Goal: Task Accomplishment & Management: Manage account settings

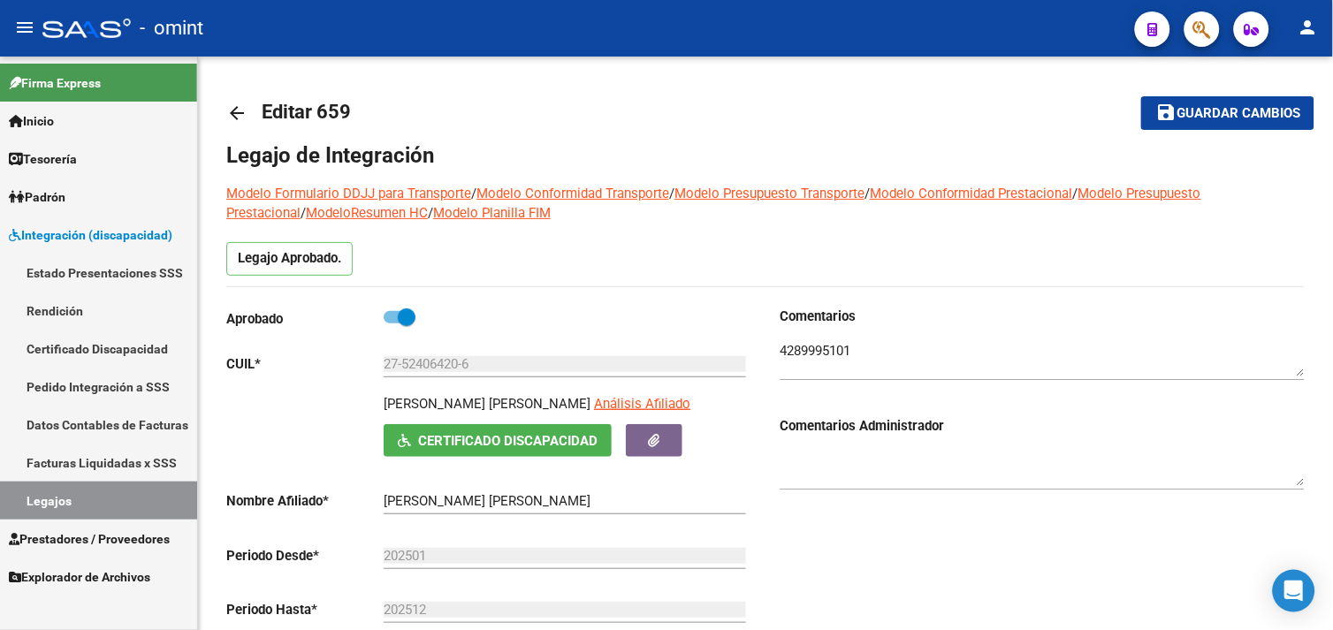
scroll to position [76, 0]
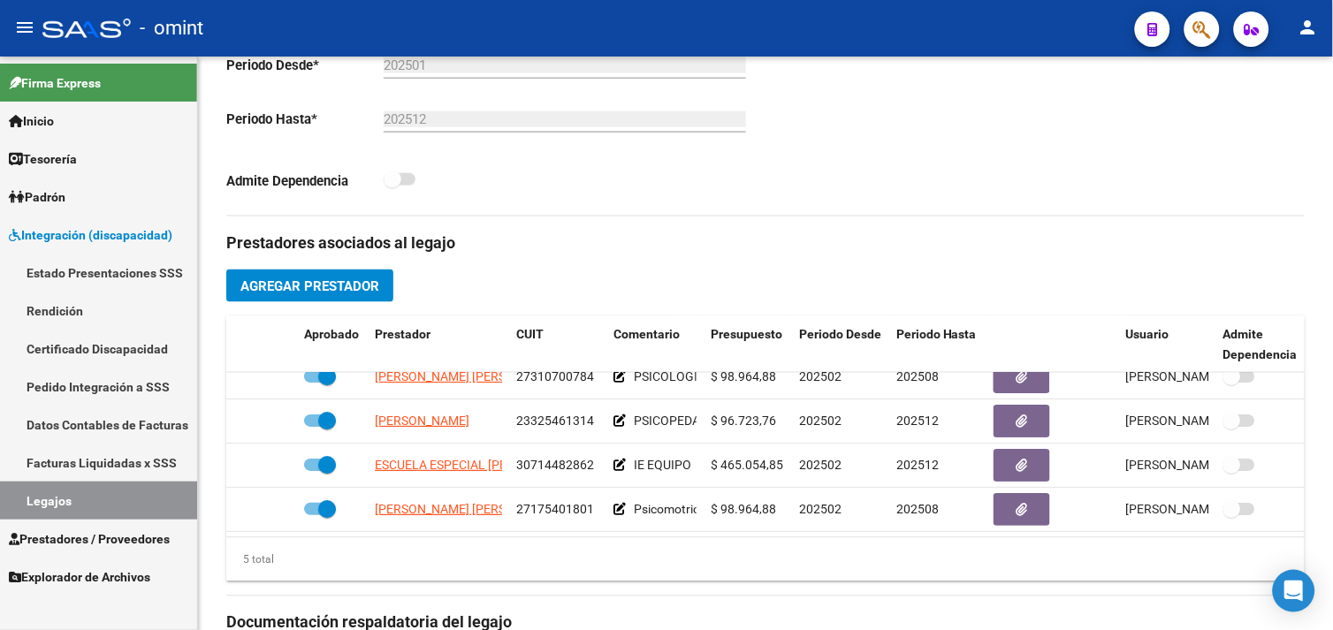
click at [93, 491] on link "Legajos" at bounding box center [98, 501] width 197 height 38
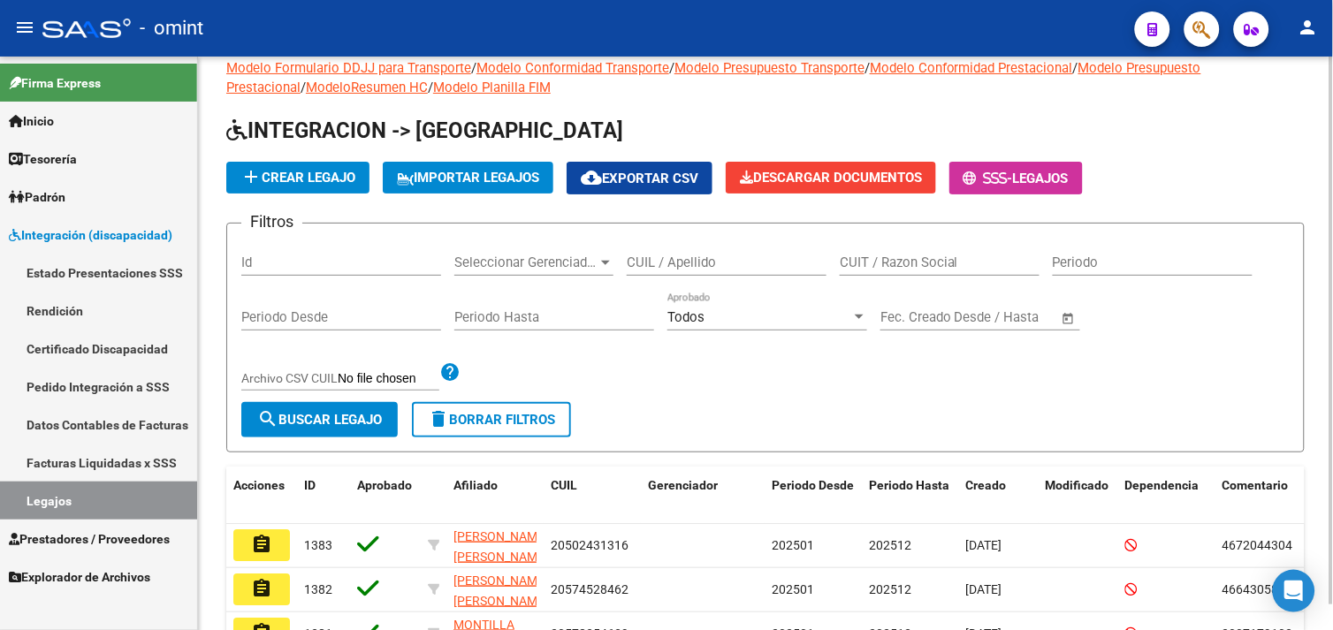
scroll to position [484, 0]
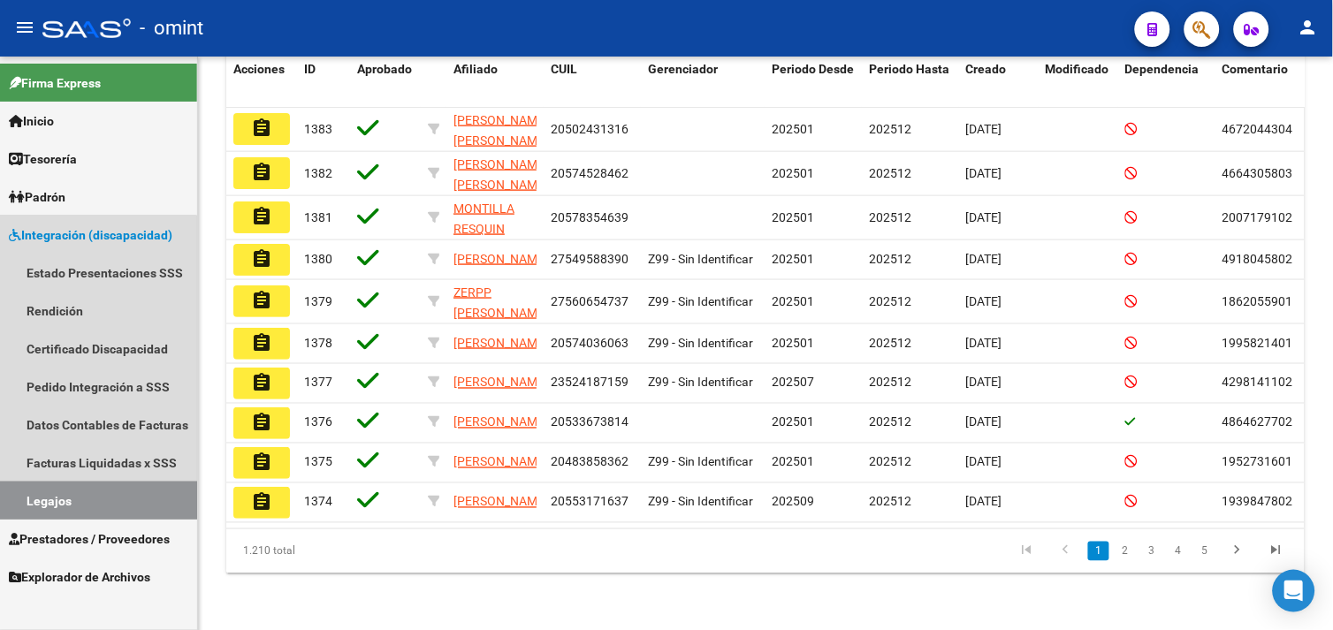
drag, startPoint x: 89, startPoint y: 495, endPoint x: 156, endPoint y: 481, distance: 68.7
click at [89, 495] on link "Legajos" at bounding box center [98, 501] width 197 height 38
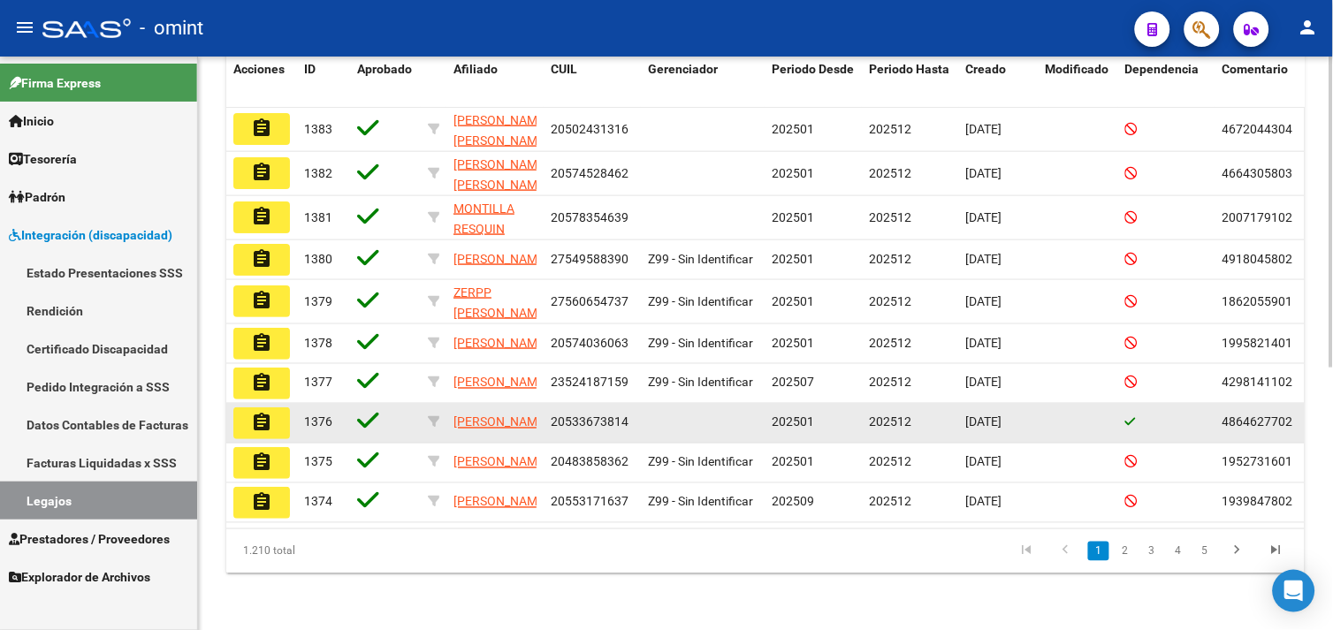
scroll to position [0, 0]
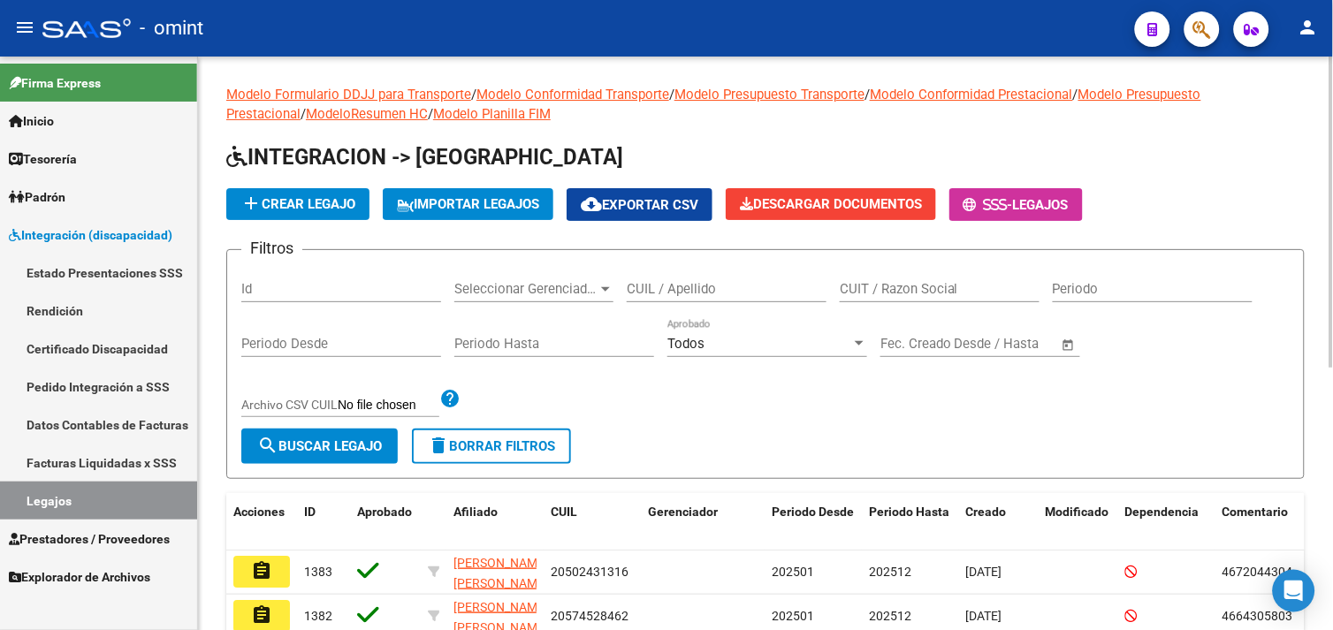
click at [713, 295] on input "CUIL / Apellido" at bounding box center [727, 289] width 200 height 16
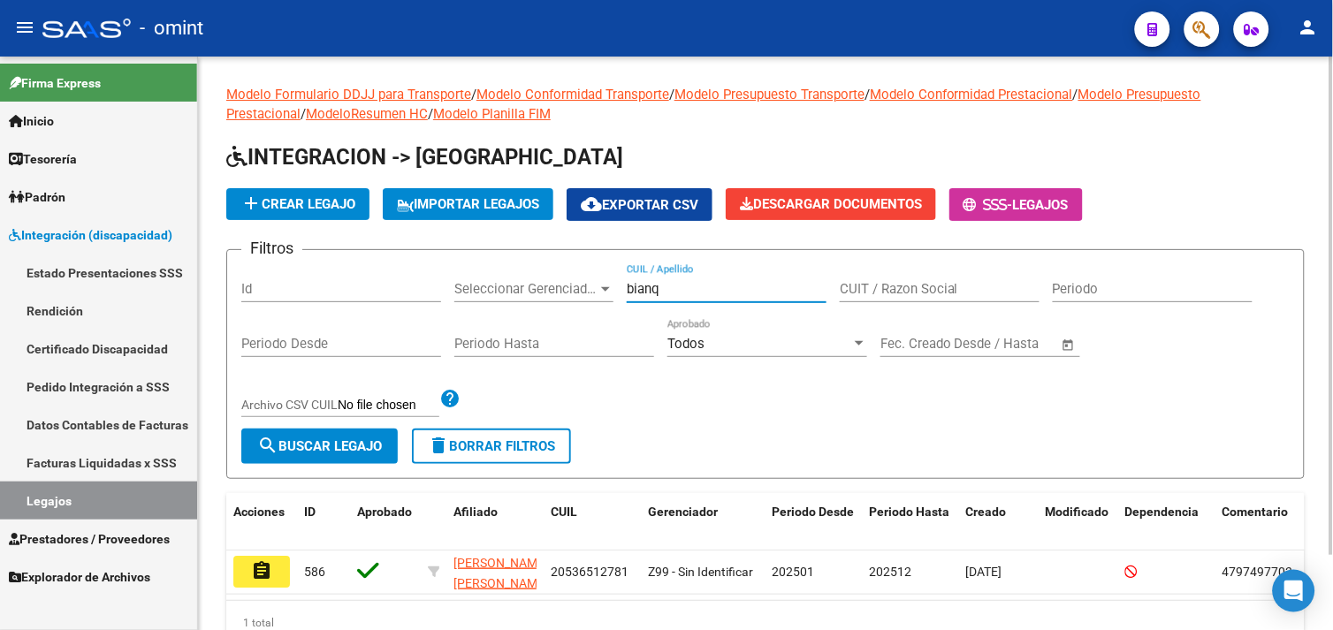
scroll to position [86, 0]
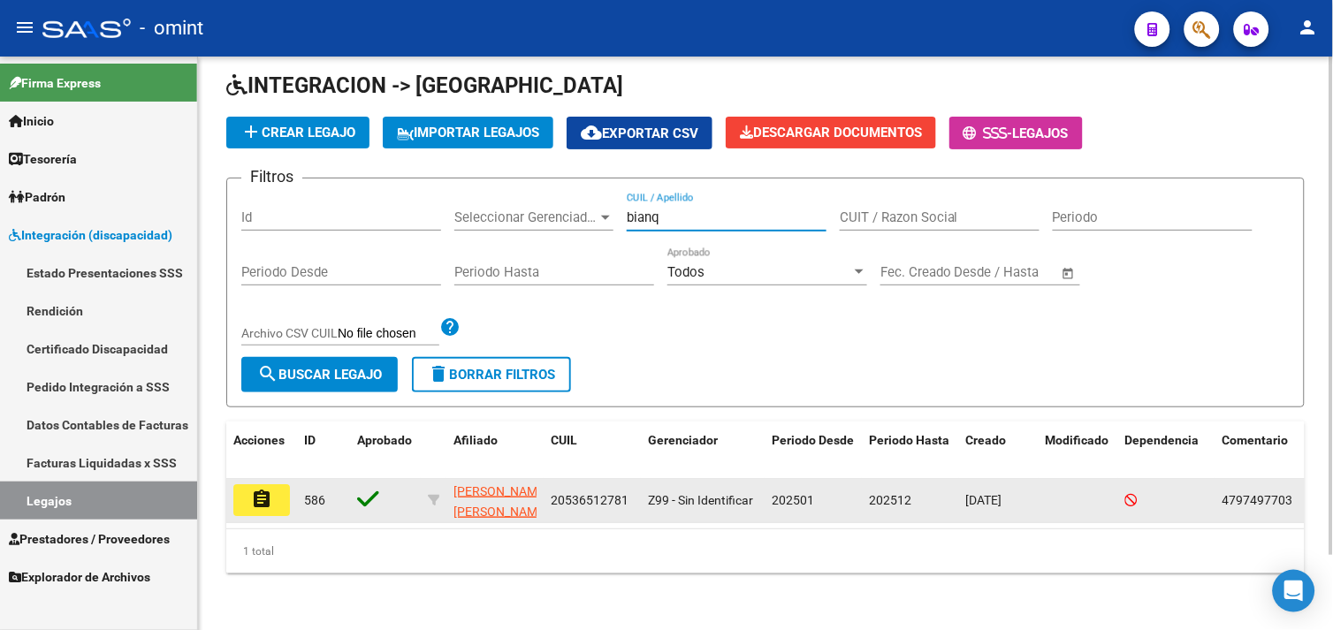
type input "bianq"
click at [276, 484] on button "assignment" at bounding box center [261, 500] width 57 height 32
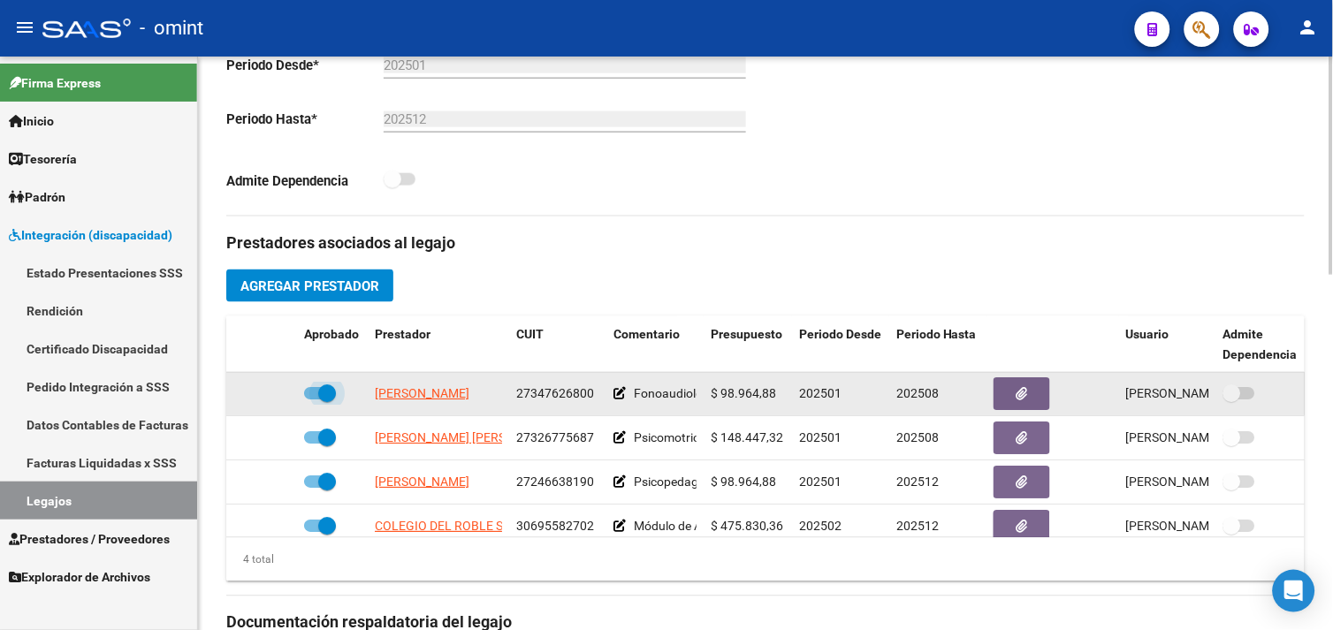
click at [316, 390] on span at bounding box center [320, 394] width 32 height 12
click at [313, 400] on input "checkbox" at bounding box center [312, 400] width 1 height 1
checkbox input "false"
click at [276, 396] on icon at bounding box center [271, 394] width 12 height 12
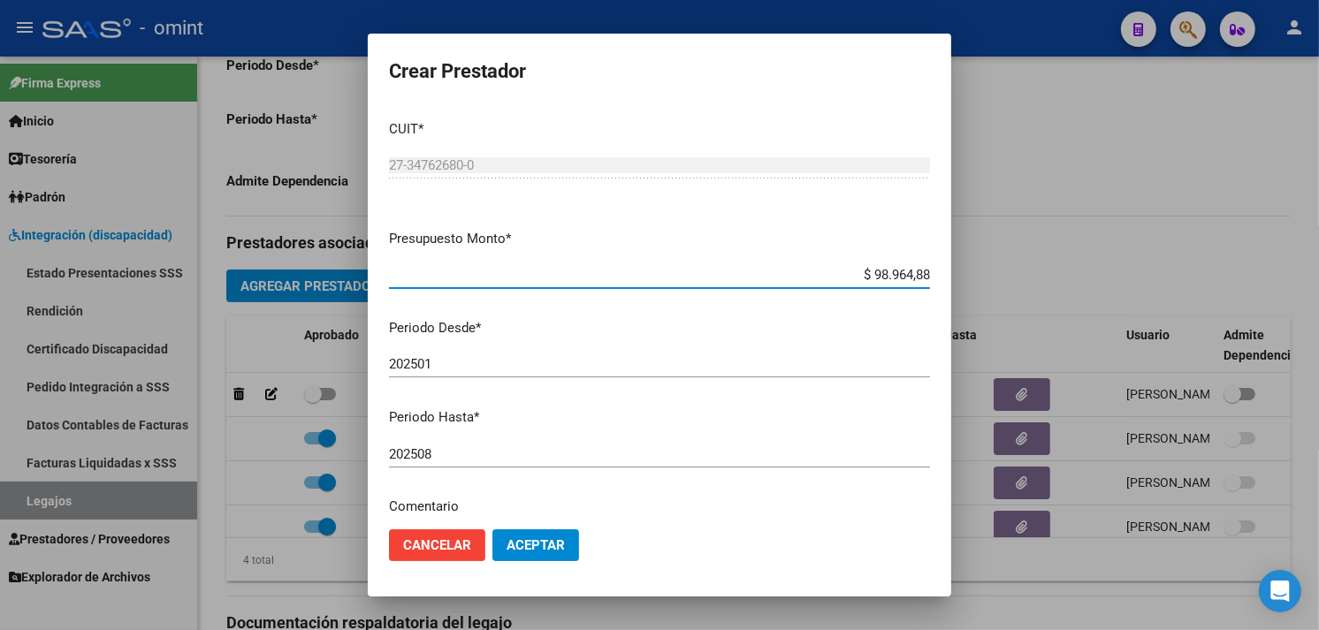
click at [471, 457] on input "202508" at bounding box center [659, 454] width 541 height 16
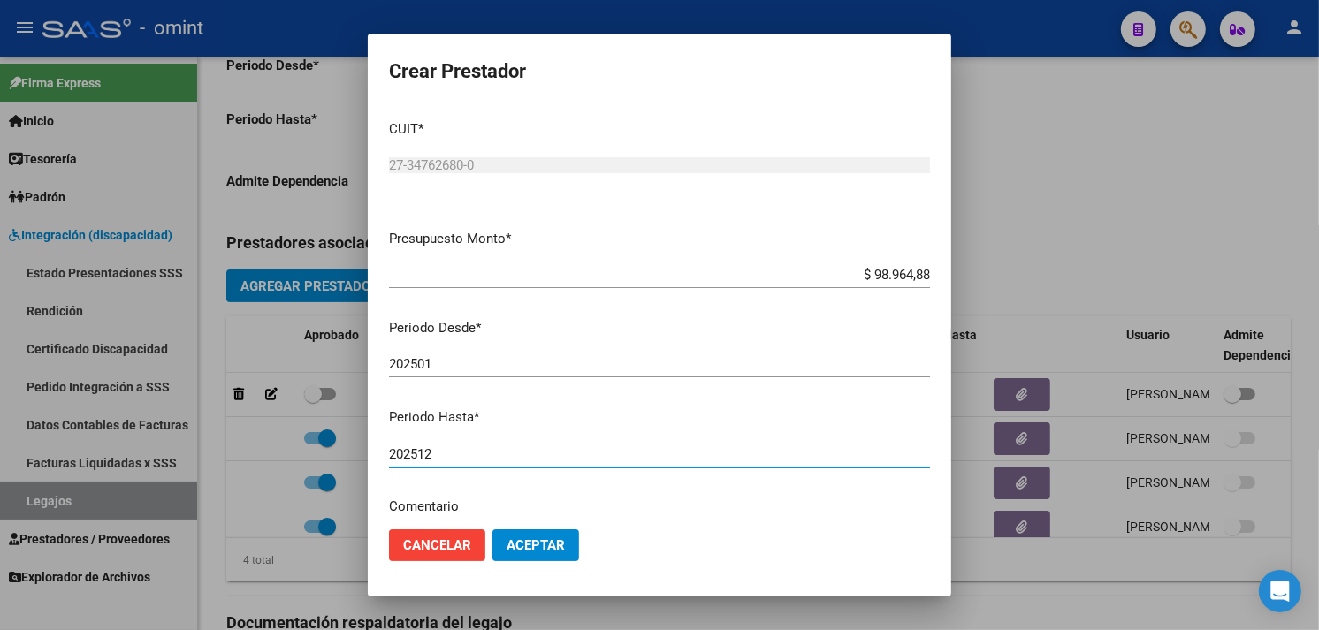
type input "202512"
click at [537, 553] on button "Aceptar" at bounding box center [535, 546] width 87 height 32
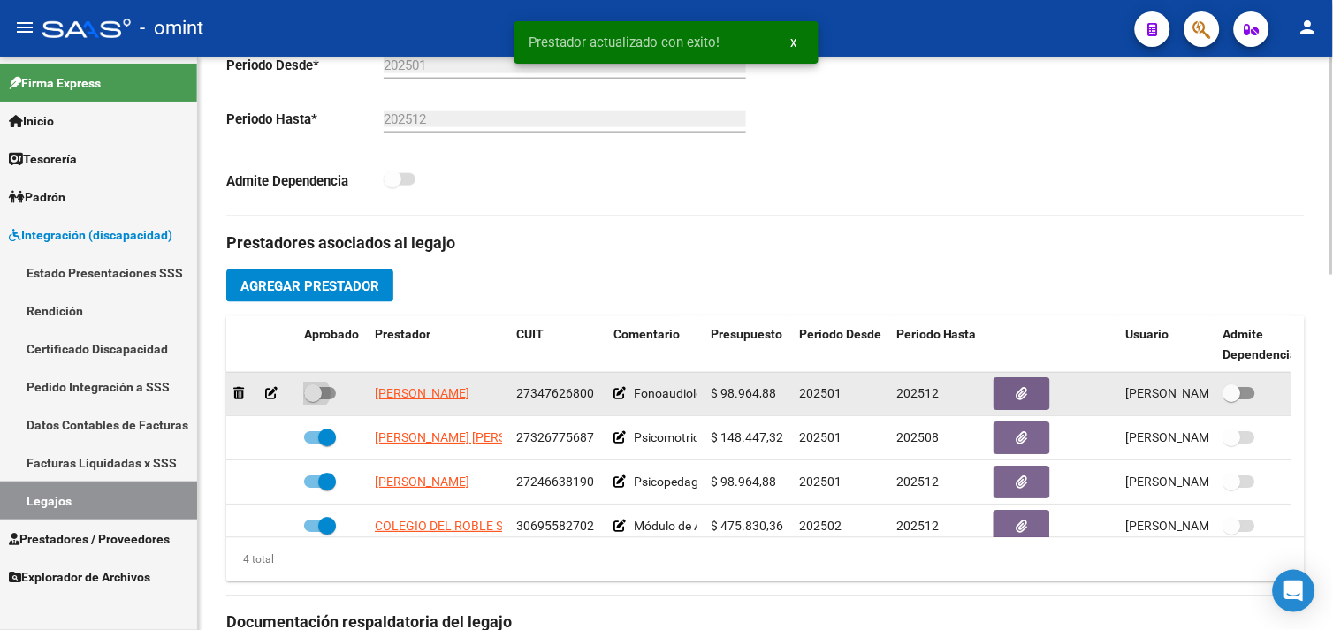
click at [318, 395] on span at bounding box center [313, 394] width 18 height 18
click at [313, 400] on input "checkbox" at bounding box center [312, 400] width 1 height 1
checkbox input "true"
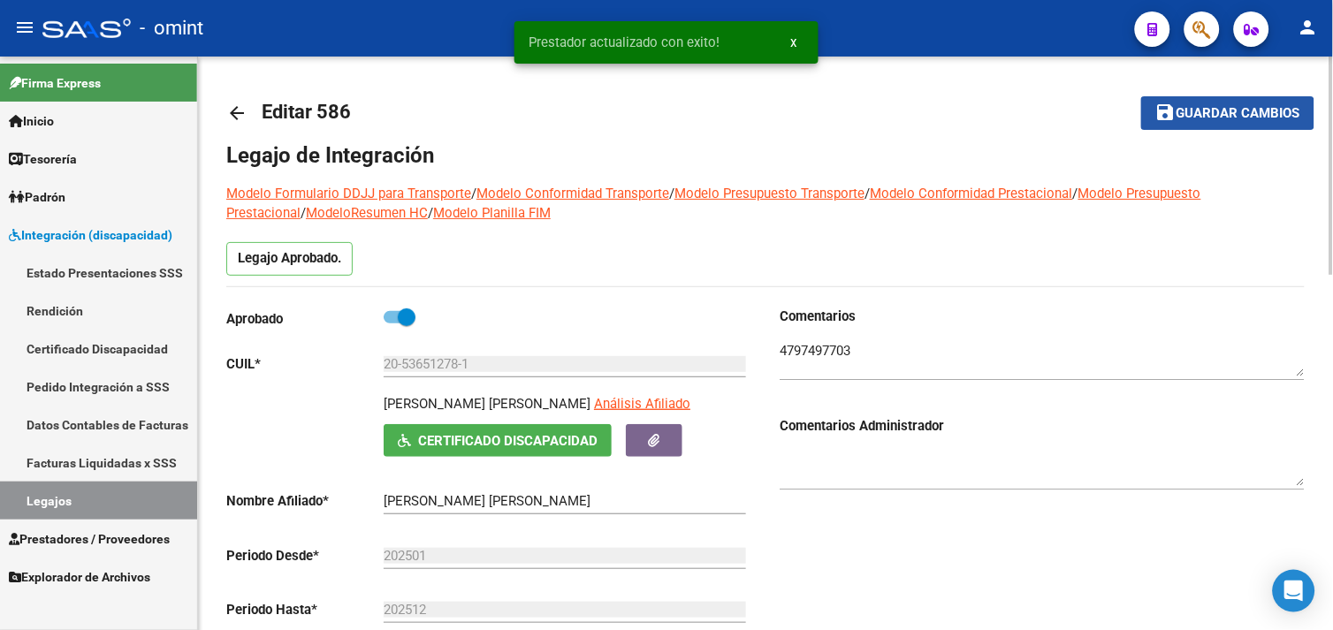
drag, startPoint x: 1176, startPoint y: 113, endPoint x: 1142, endPoint y: 124, distance: 35.2
click at [1176, 112] on mat-icon "save" at bounding box center [1166, 112] width 21 height 21
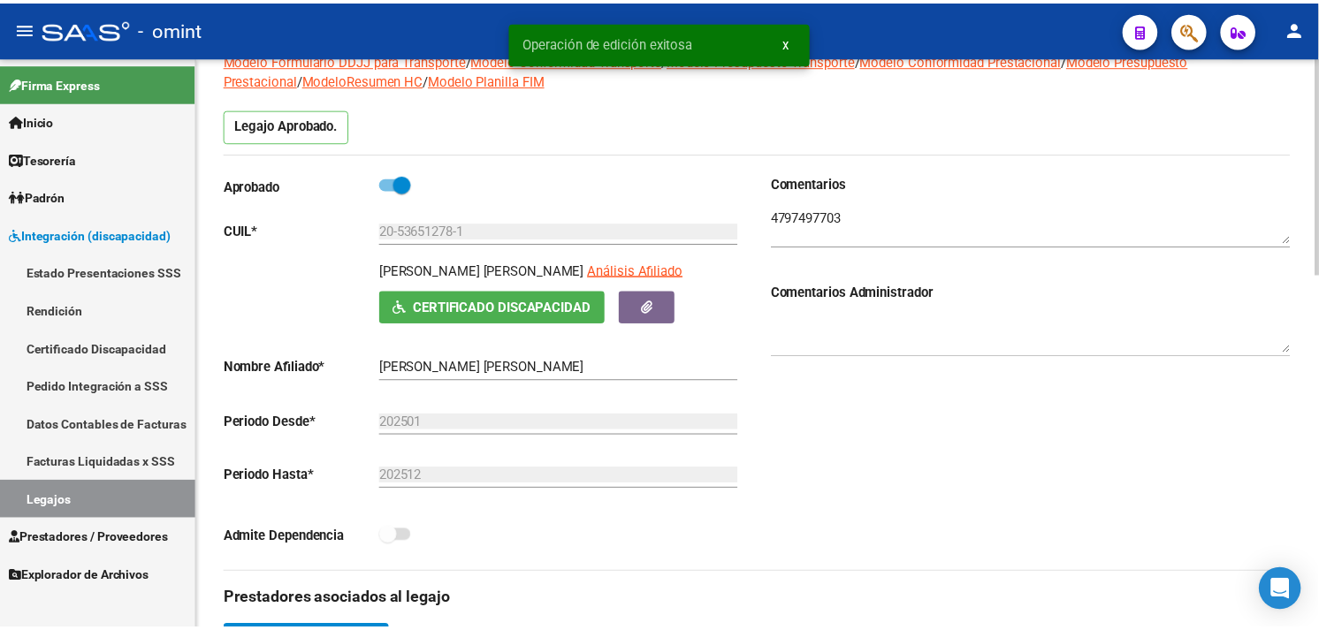
scroll to position [393, 0]
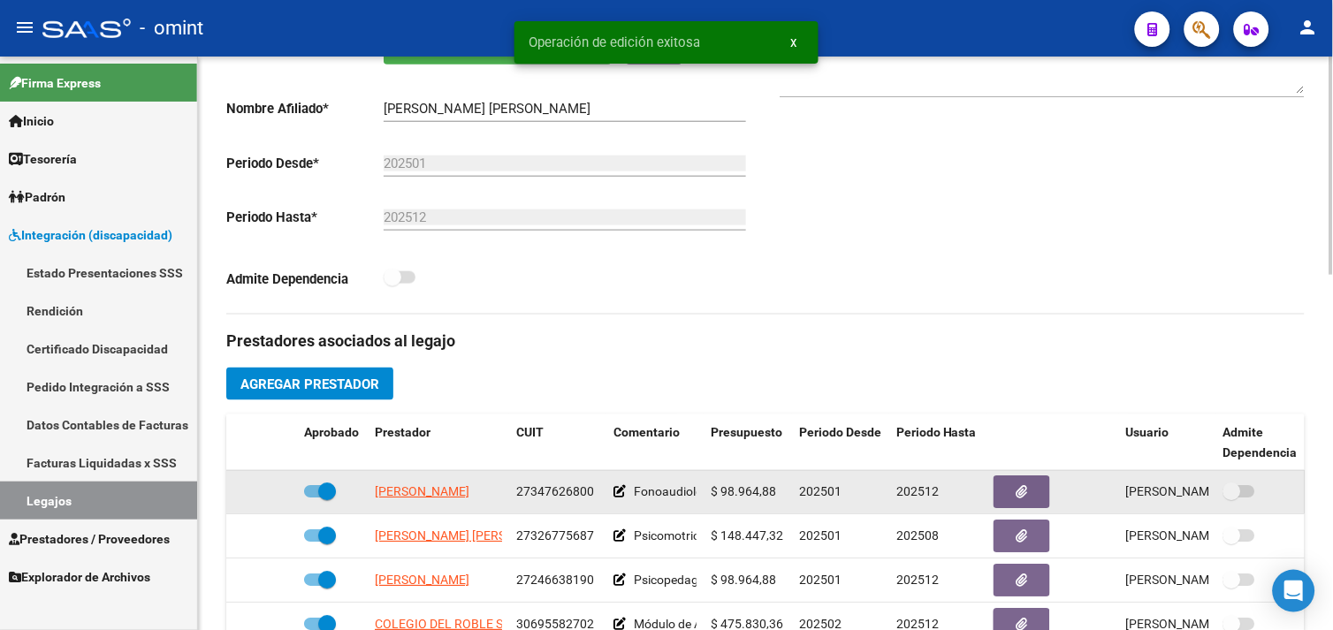
click at [431, 488] on span "[PERSON_NAME]" at bounding box center [422, 492] width 95 height 14
type textarea "27347626800"
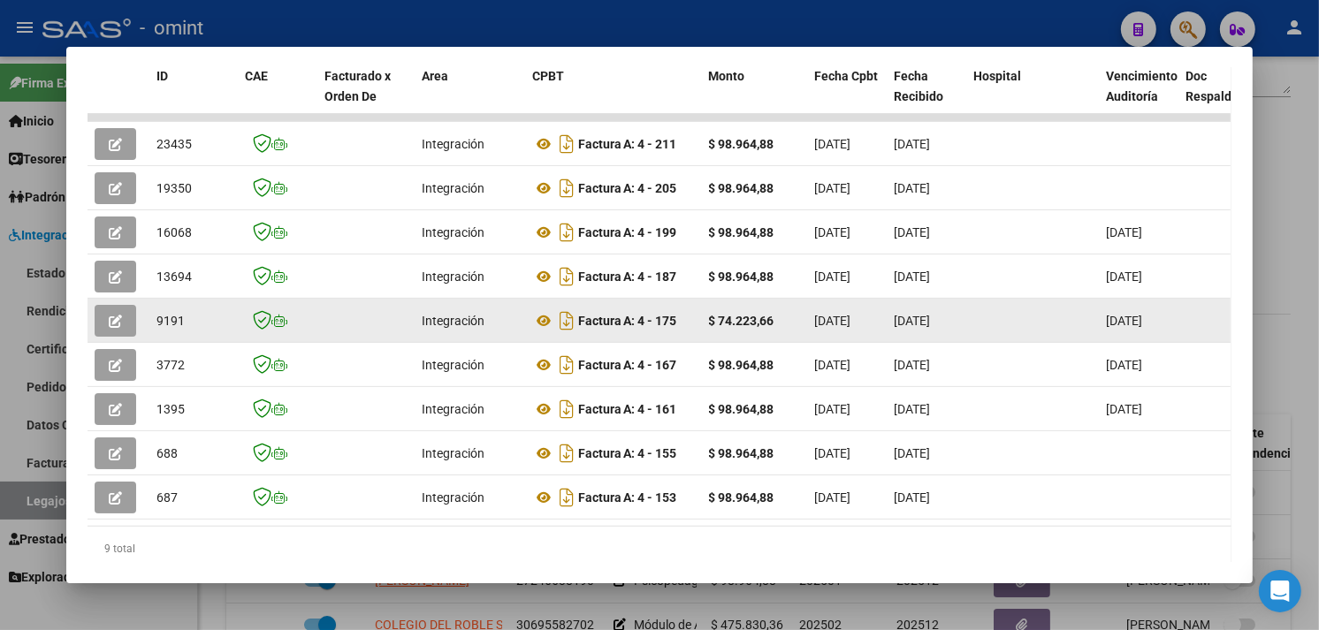
scroll to position [385, 0]
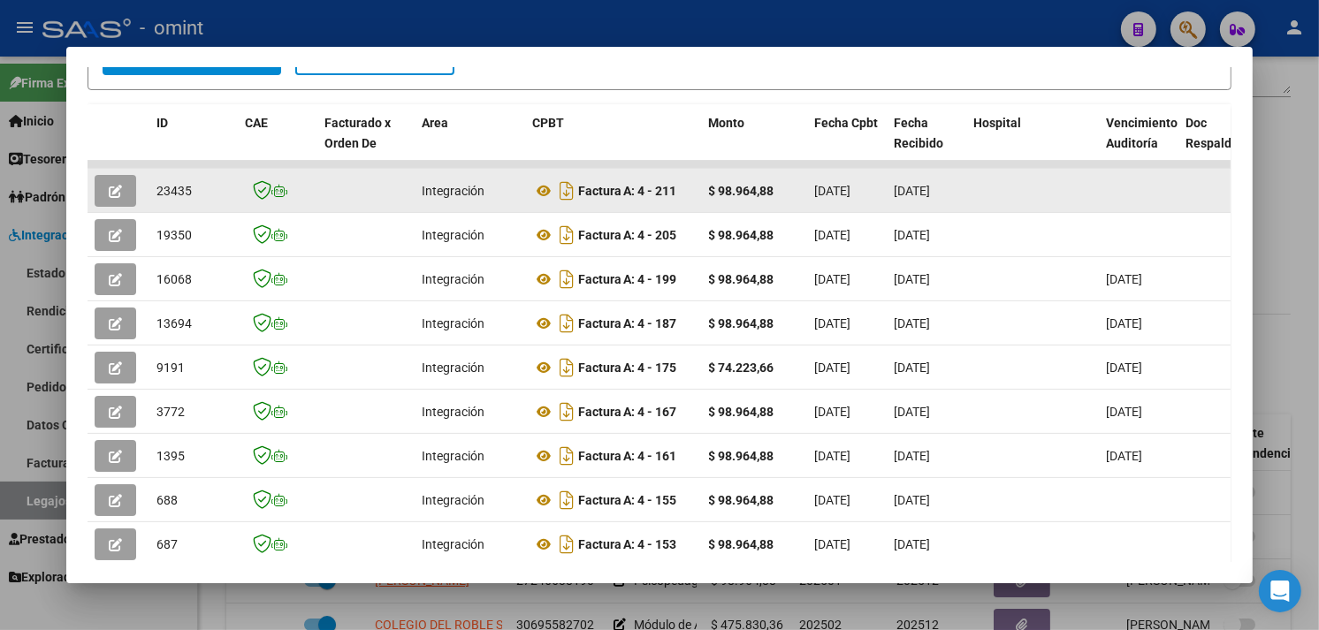
click at [109, 183] on span "button" at bounding box center [115, 191] width 13 height 16
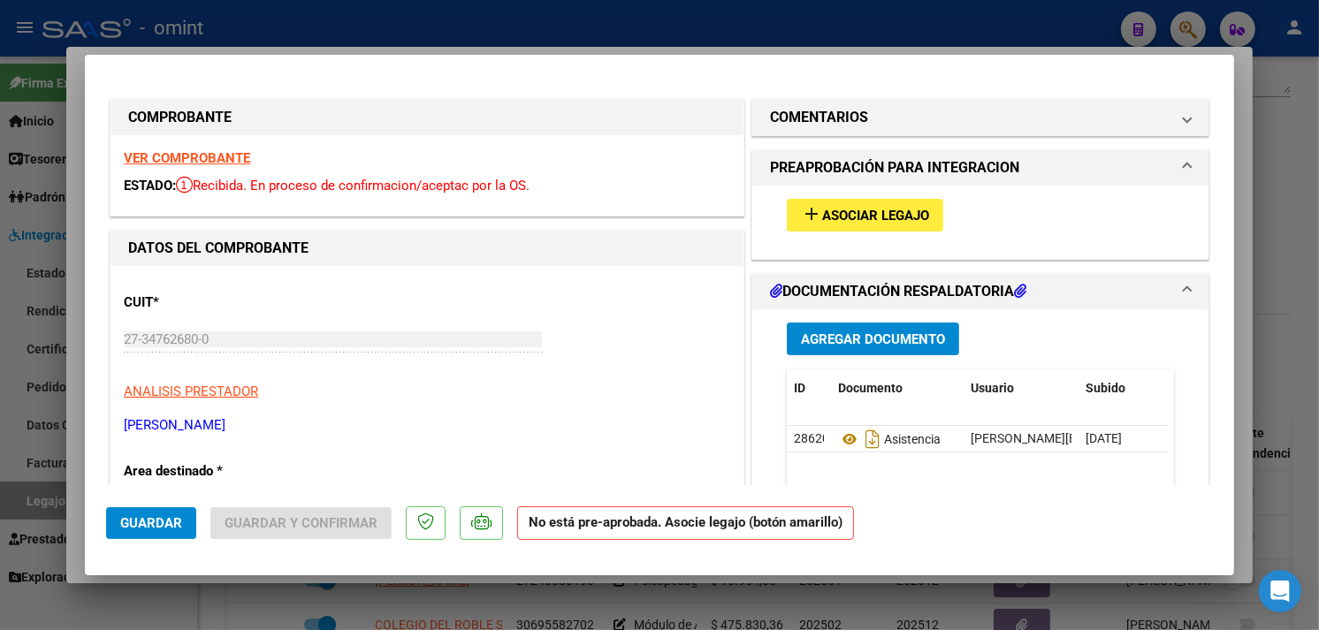
click at [191, 161] on strong "VER COMPROBANTE" at bounding box center [187, 158] width 126 height 16
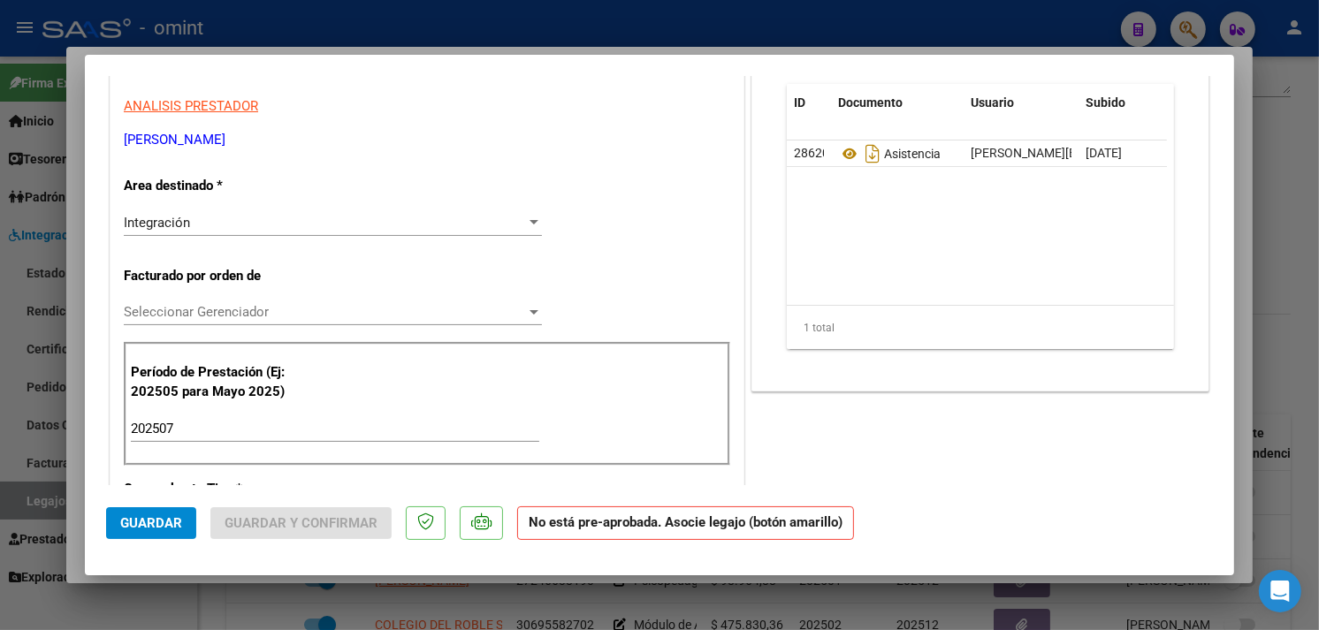
scroll to position [294, 0]
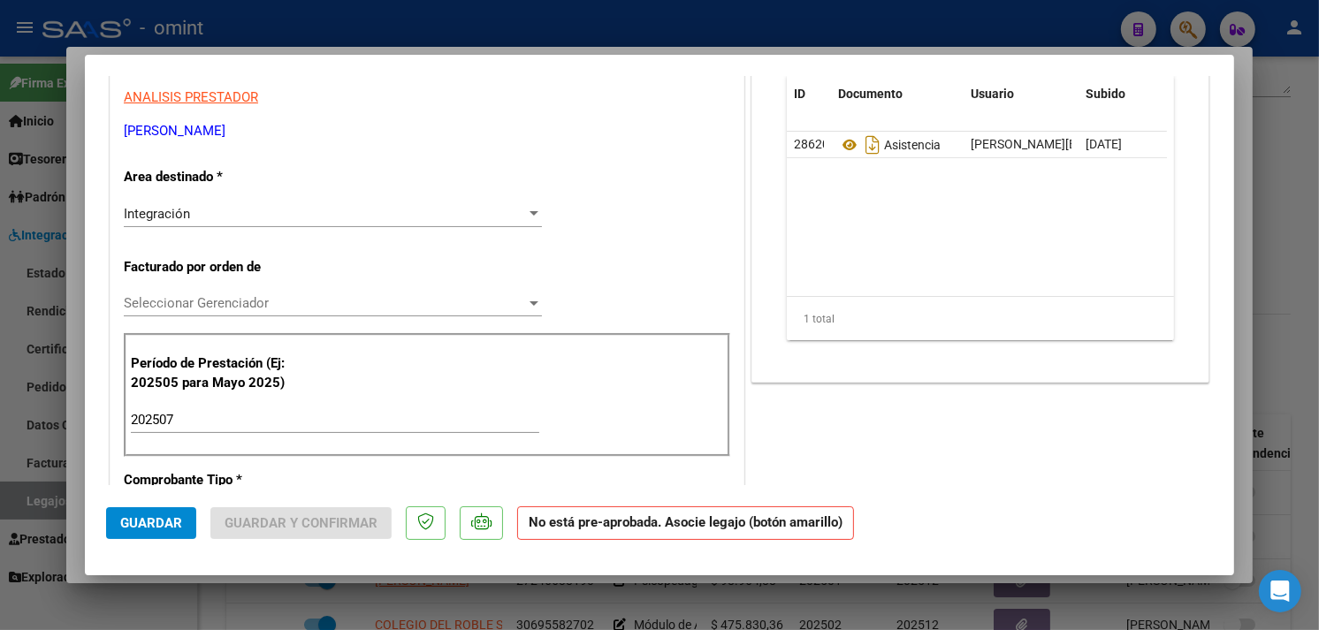
click at [200, 434] on div "202507 Ingrese el Período de Prestación como indica el ejemplo" at bounding box center [335, 428] width 408 height 43
click at [212, 425] on input "202507" at bounding box center [335, 420] width 408 height 16
type input "202509"
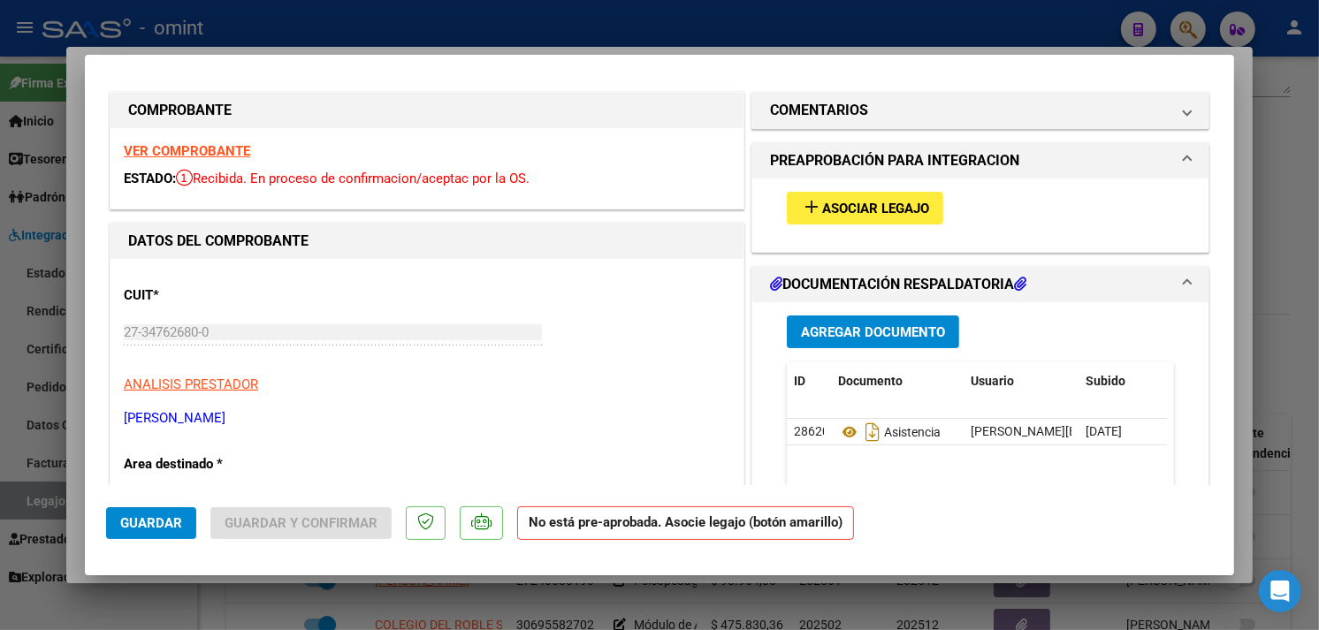
scroll to position [0, 0]
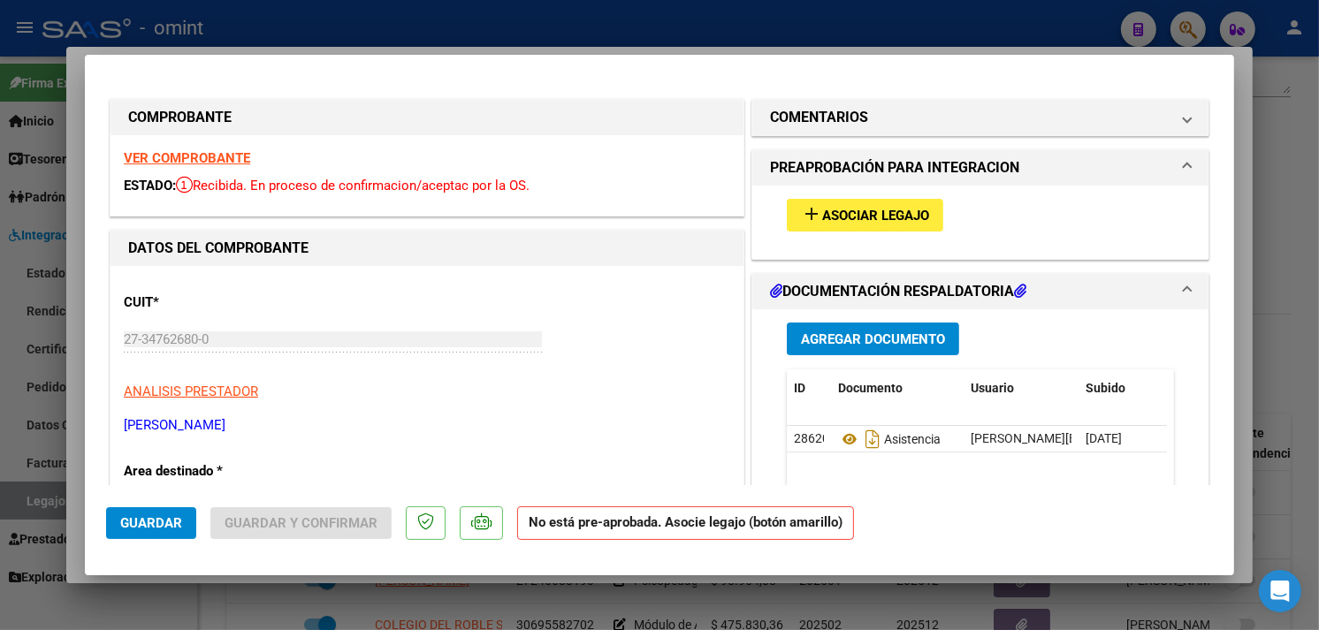
click at [809, 210] on mat-icon "add" at bounding box center [811, 213] width 21 height 21
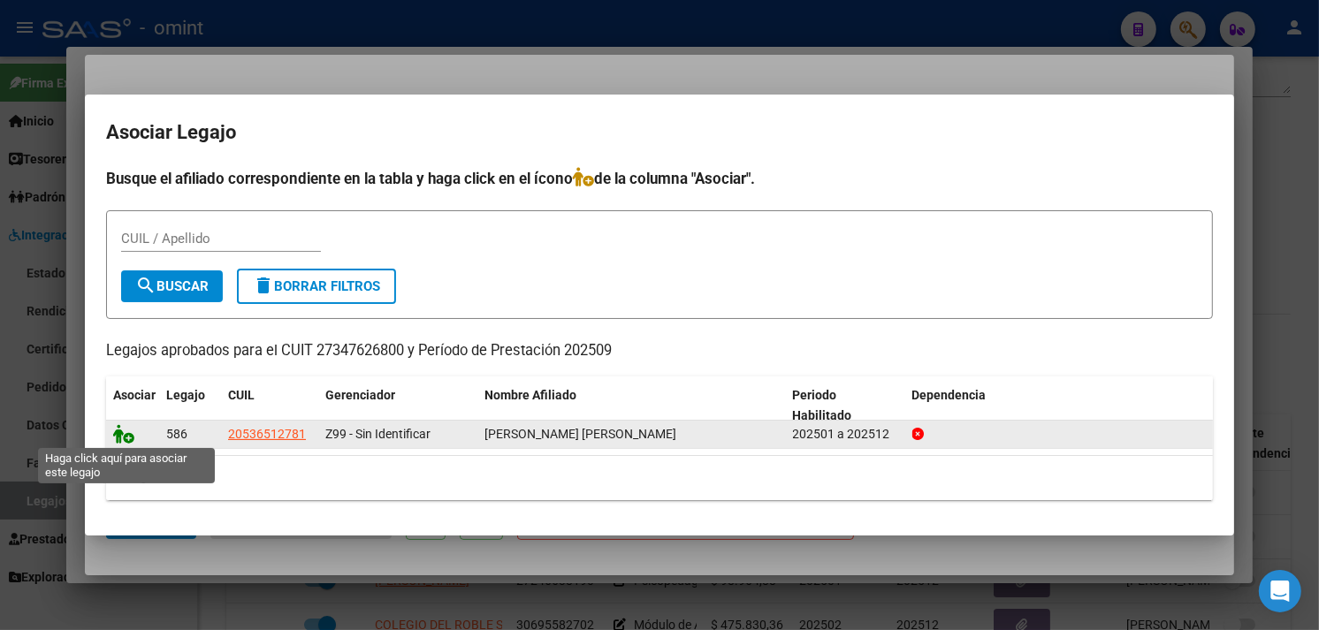
click at [116, 431] on icon at bounding box center [123, 433] width 21 height 19
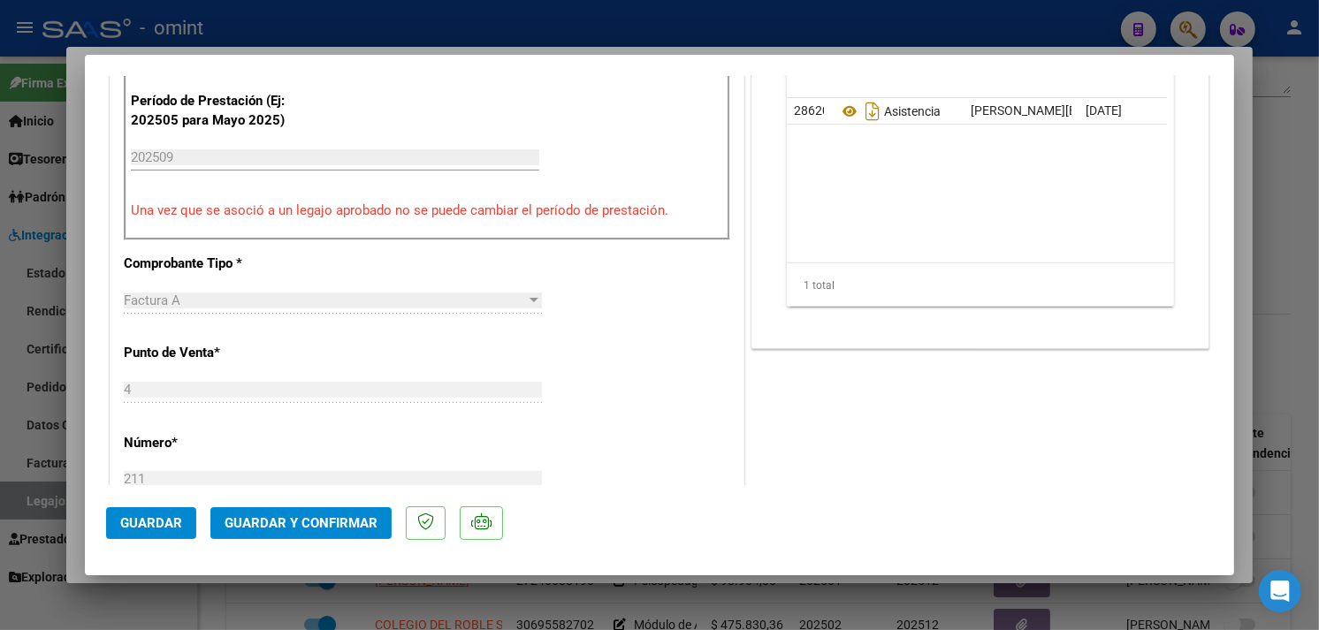
scroll to position [687, 0]
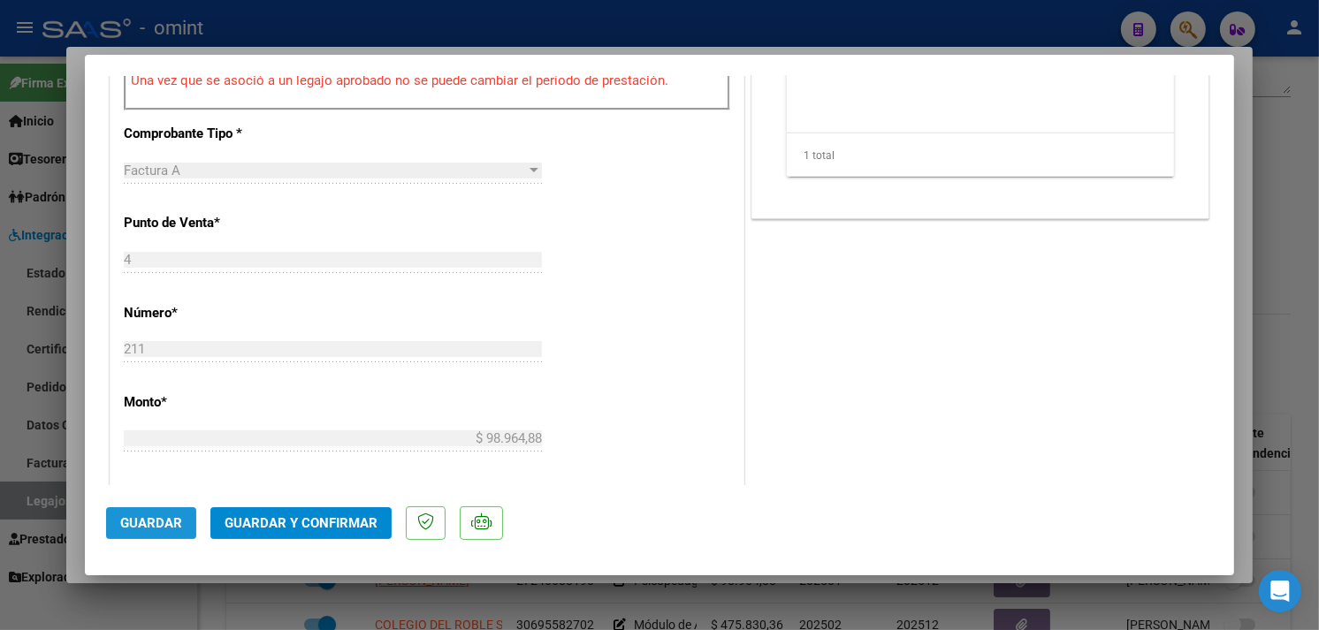
click at [142, 524] on span "Guardar" at bounding box center [151, 523] width 62 height 16
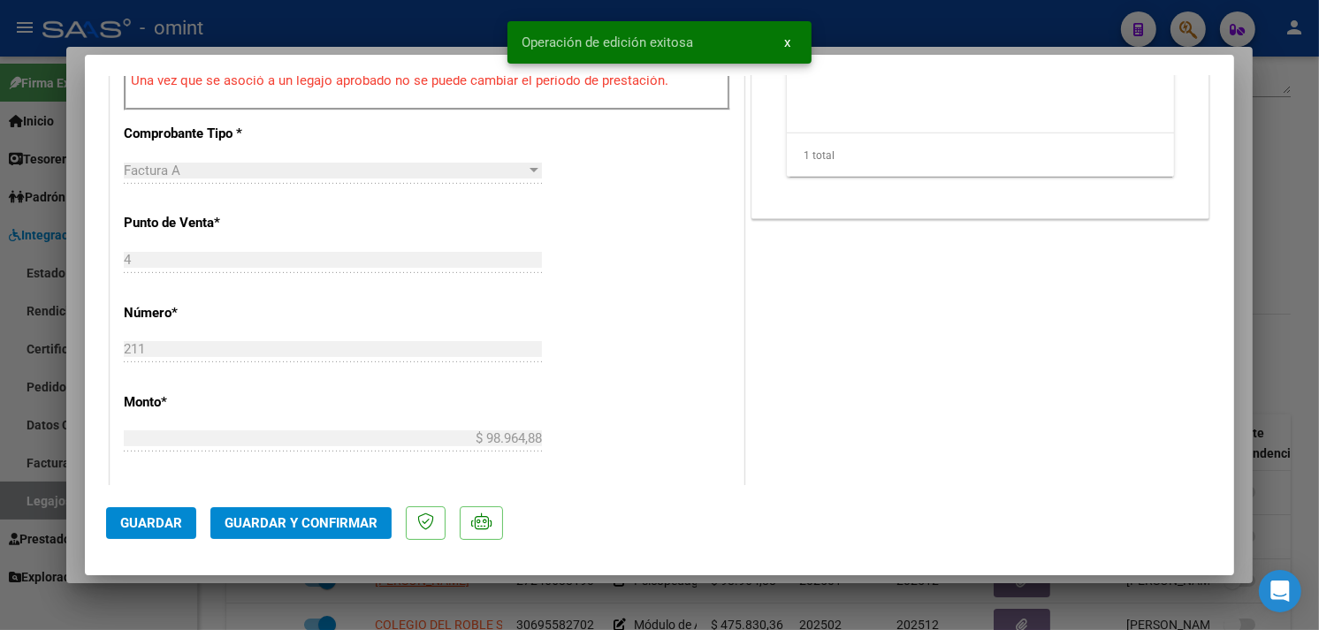
click at [1285, 279] on div at bounding box center [659, 315] width 1319 height 630
type input "$ 0,00"
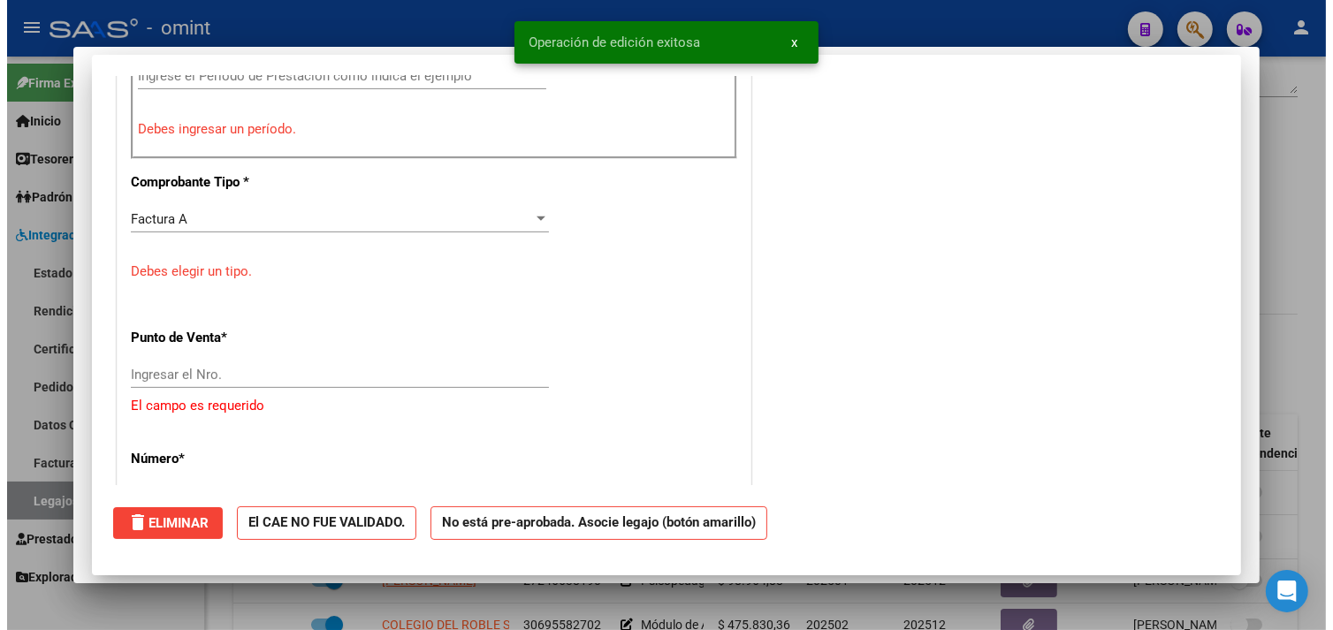
scroll to position [0, 0]
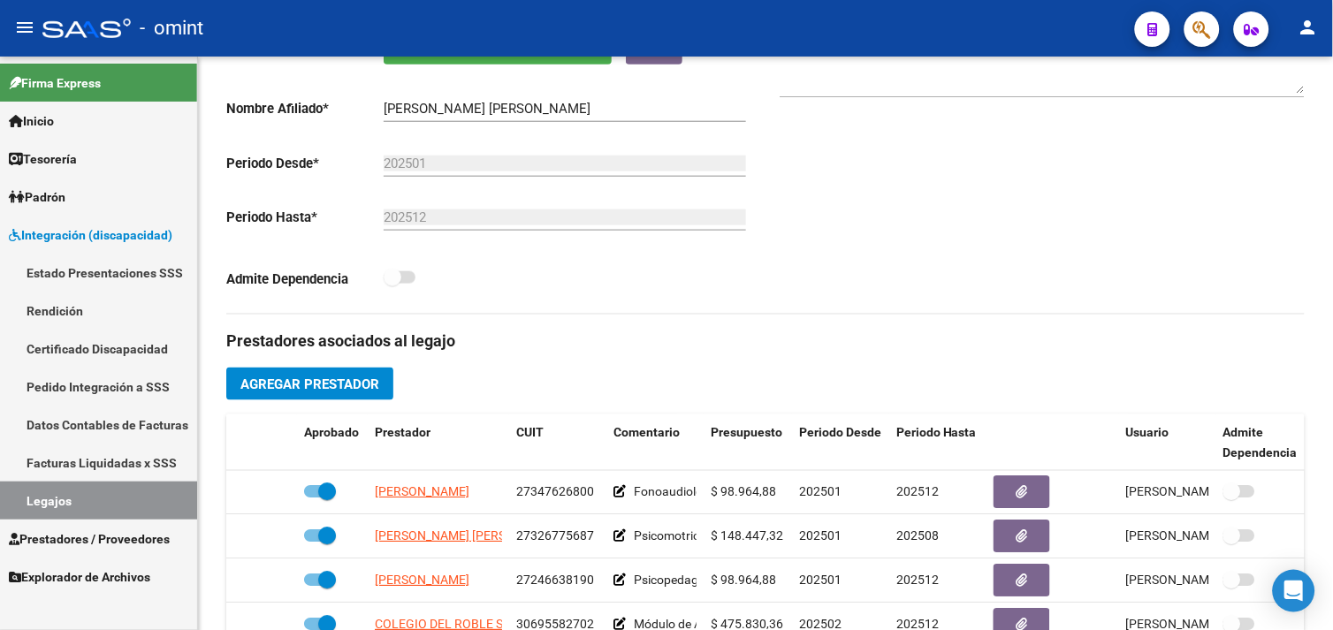
drag, startPoint x: 91, startPoint y: 509, endPoint x: 126, endPoint y: 493, distance: 38.8
click at [91, 508] on link "Legajos" at bounding box center [98, 501] width 197 height 38
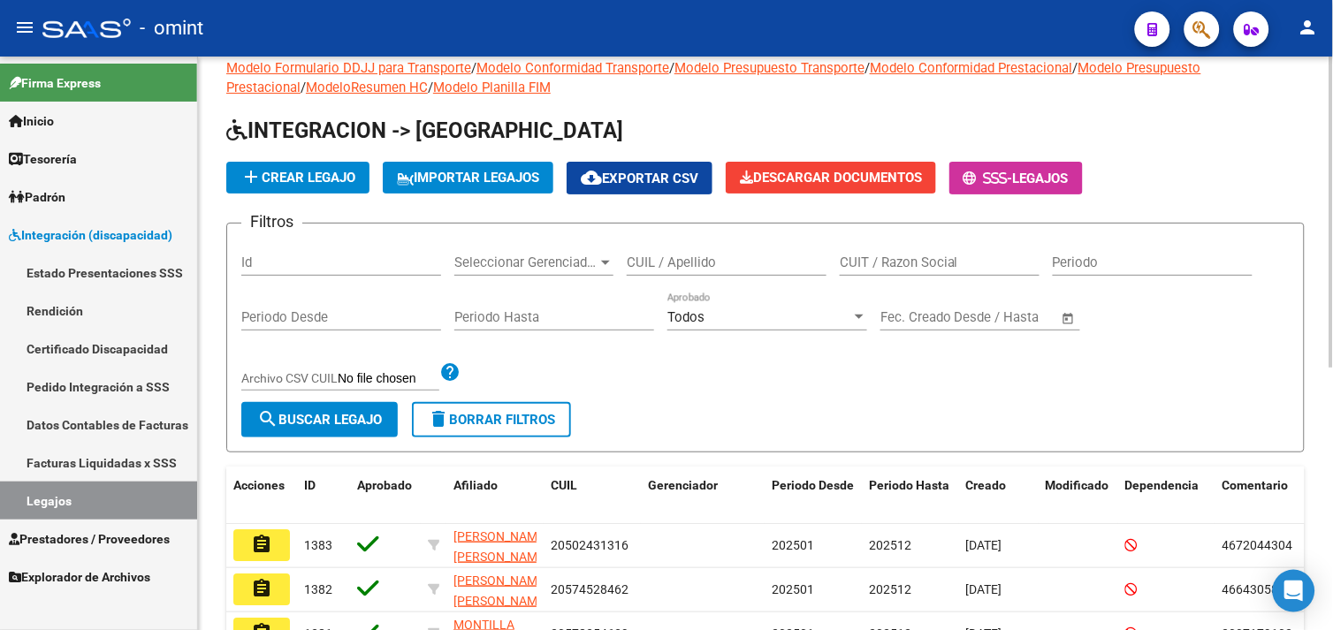
scroll to position [393, 0]
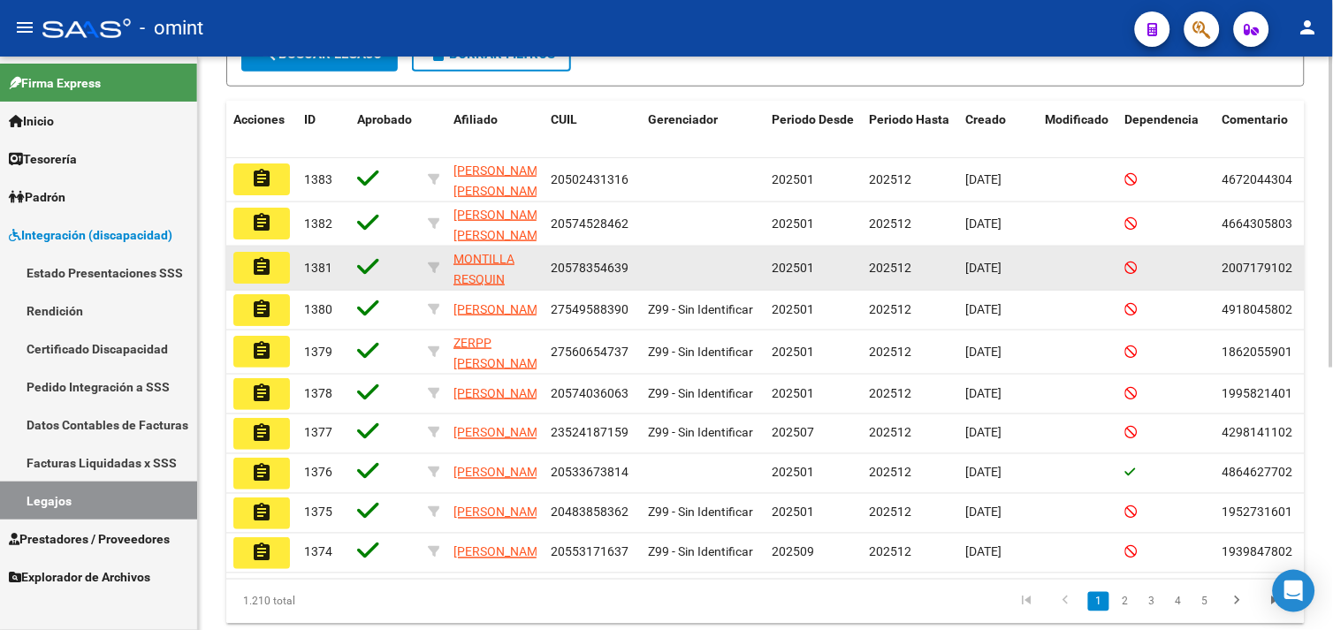
click at [683, 247] on datatable-body-cell at bounding box center [703, 268] width 124 height 43
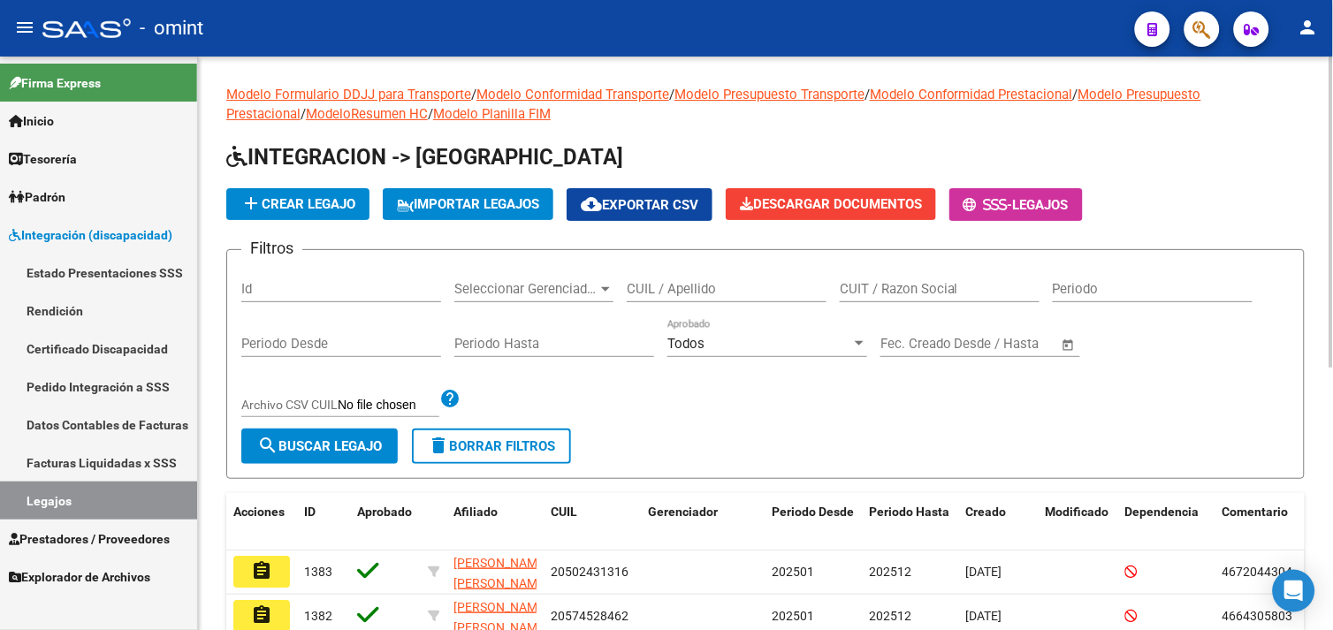
click at [714, 277] on div "CUIL / Apellido" at bounding box center [727, 283] width 200 height 38
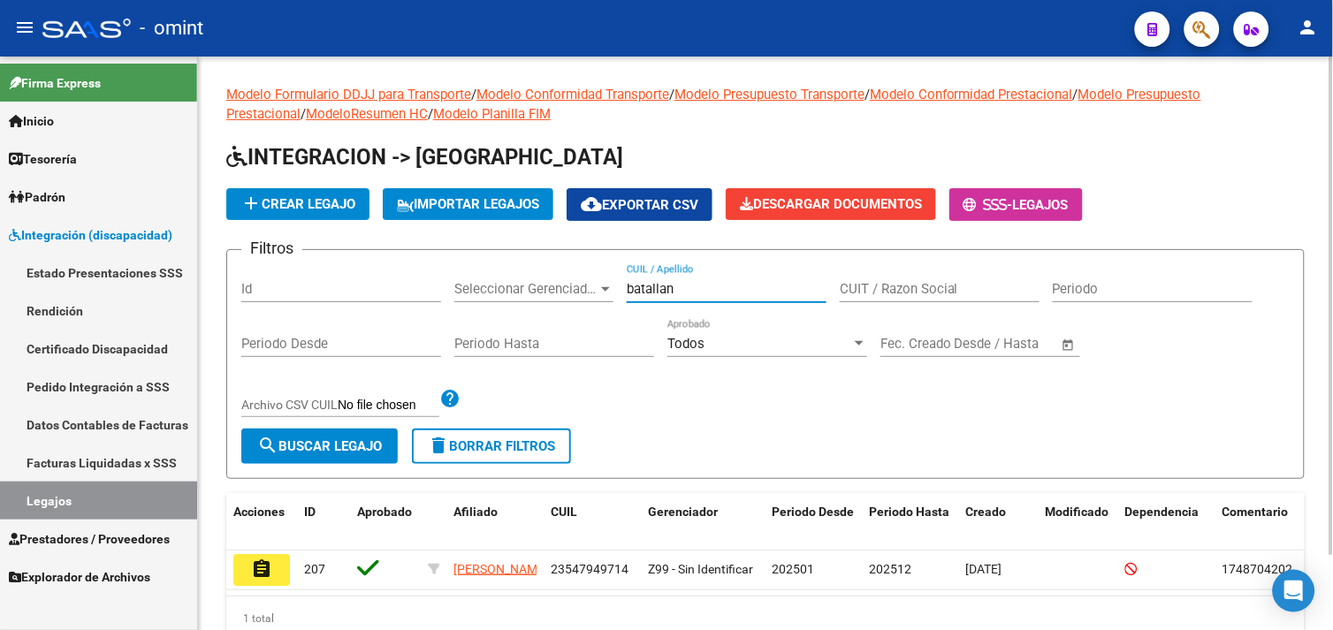
scroll to position [86, 0]
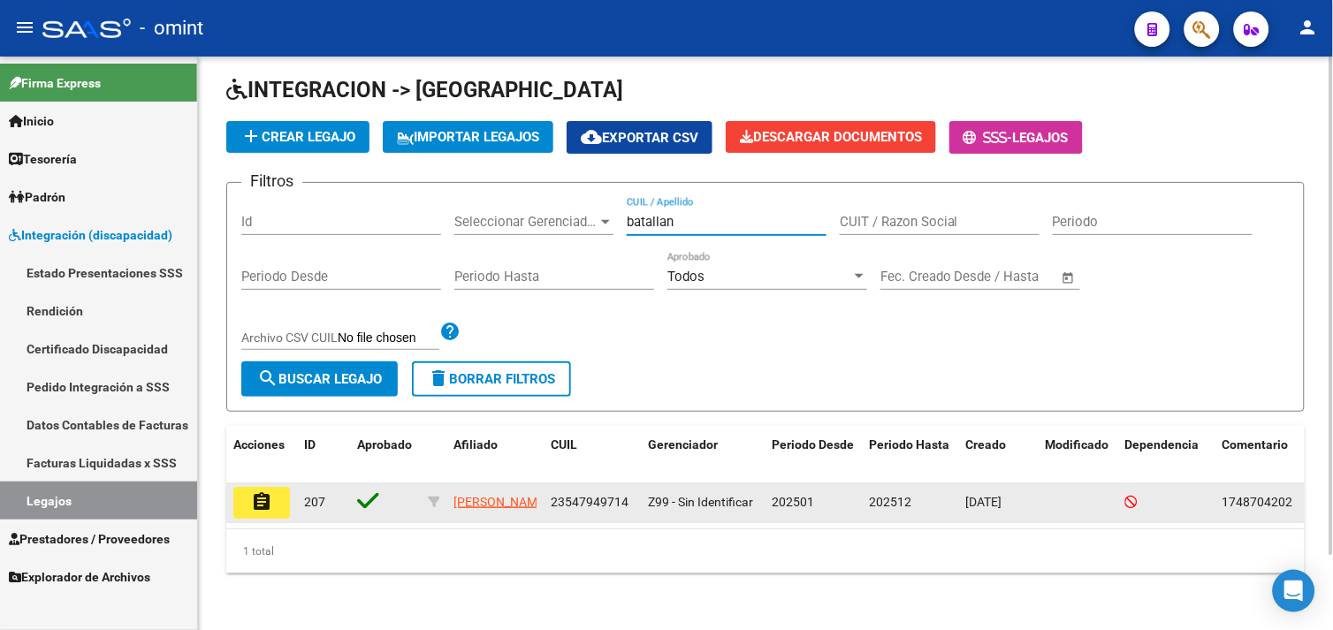
type input "batallan"
click at [261, 492] on mat-icon "assignment" at bounding box center [261, 502] width 21 height 21
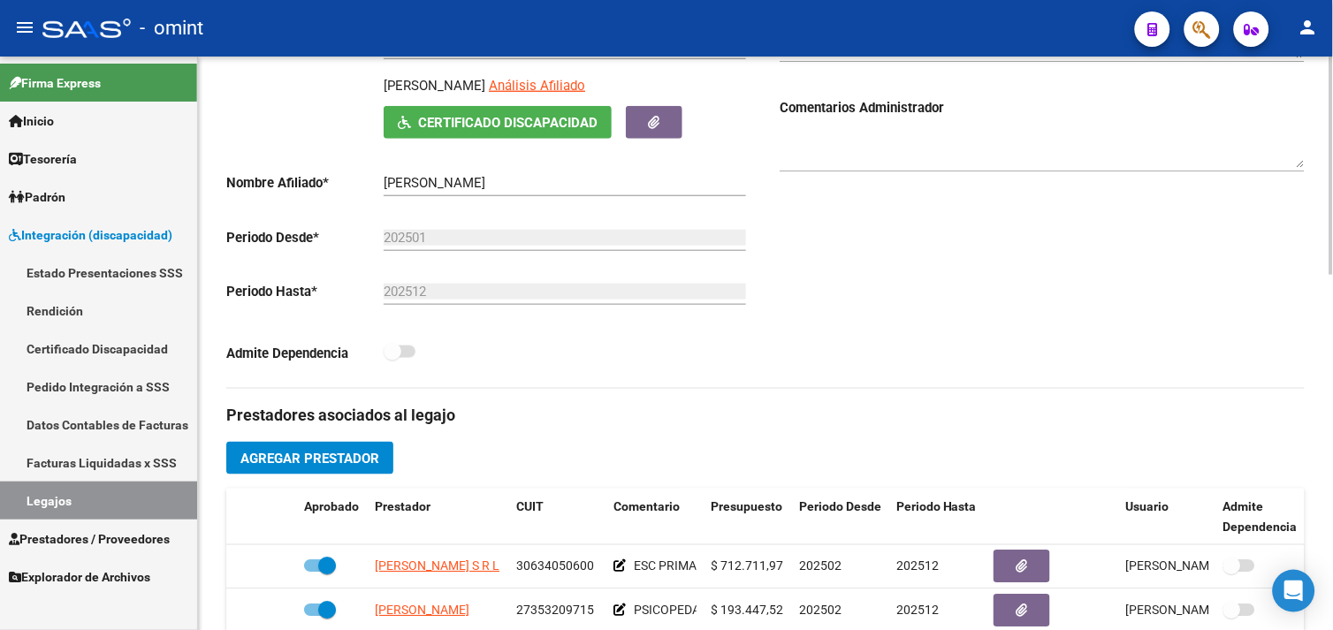
scroll to position [98, 0]
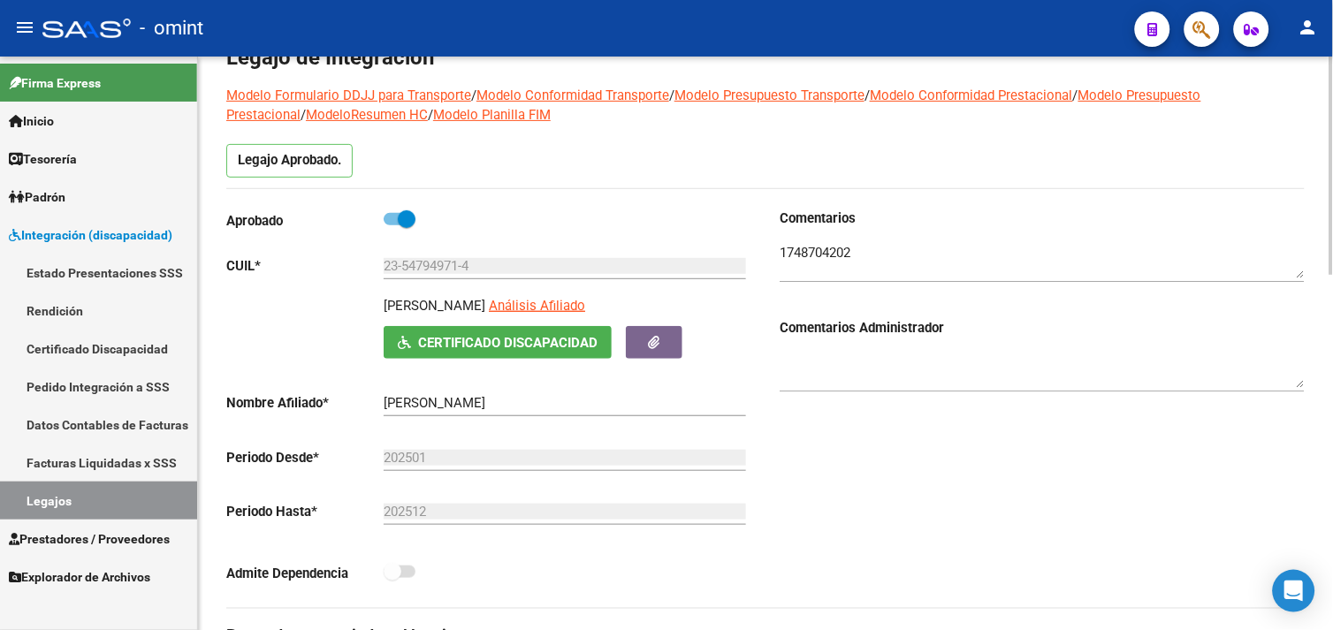
click at [818, 251] on textarea at bounding box center [1042, 260] width 525 height 35
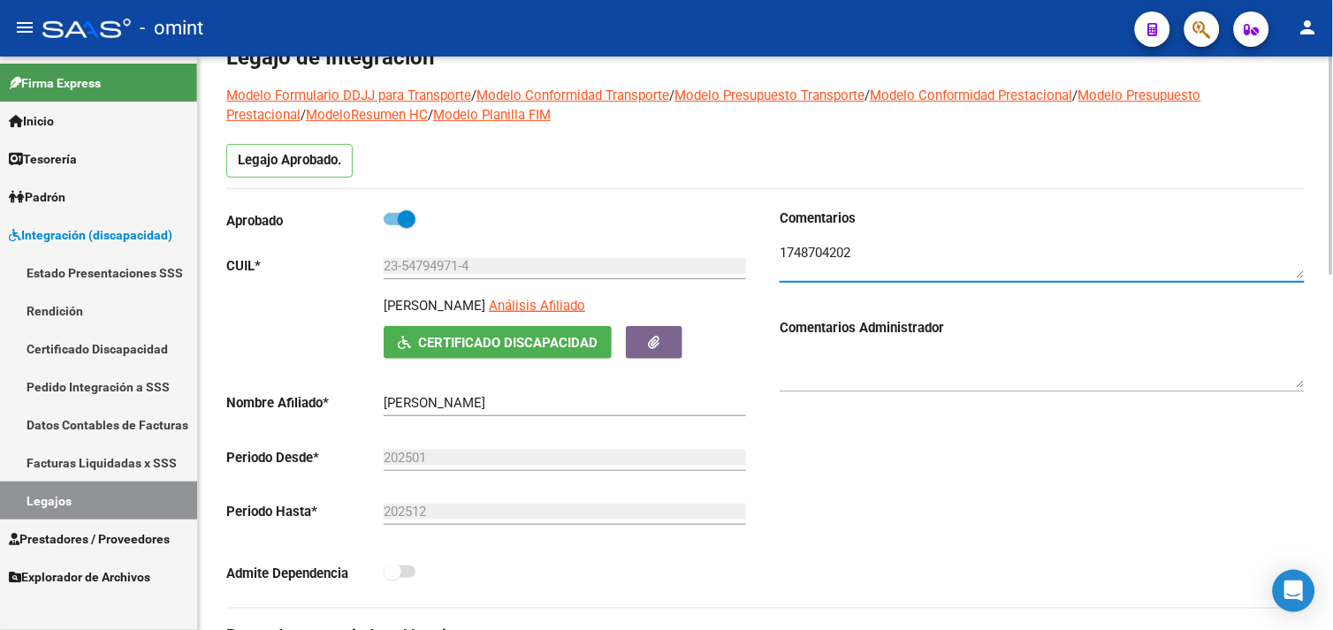
click at [818, 251] on textarea at bounding box center [1042, 260] width 525 height 35
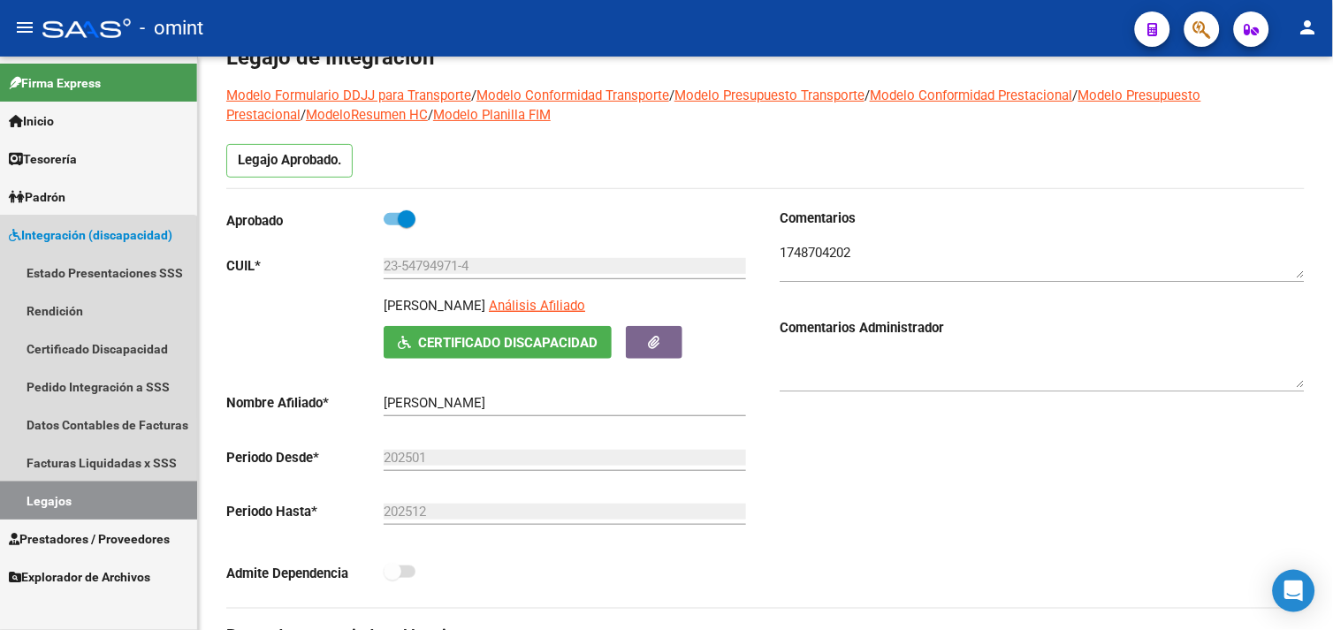
click at [83, 482] on link "Legajos" at bounding box center [98, 501] width 197 height 38
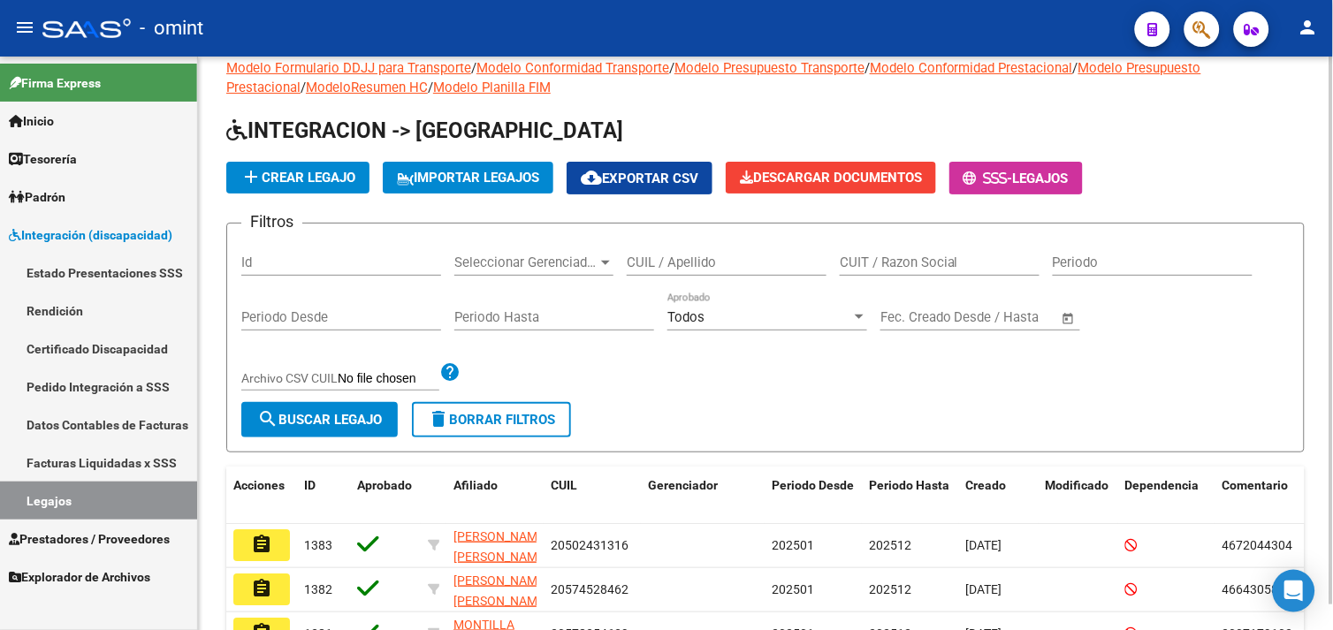
scroll to position [98, 0]
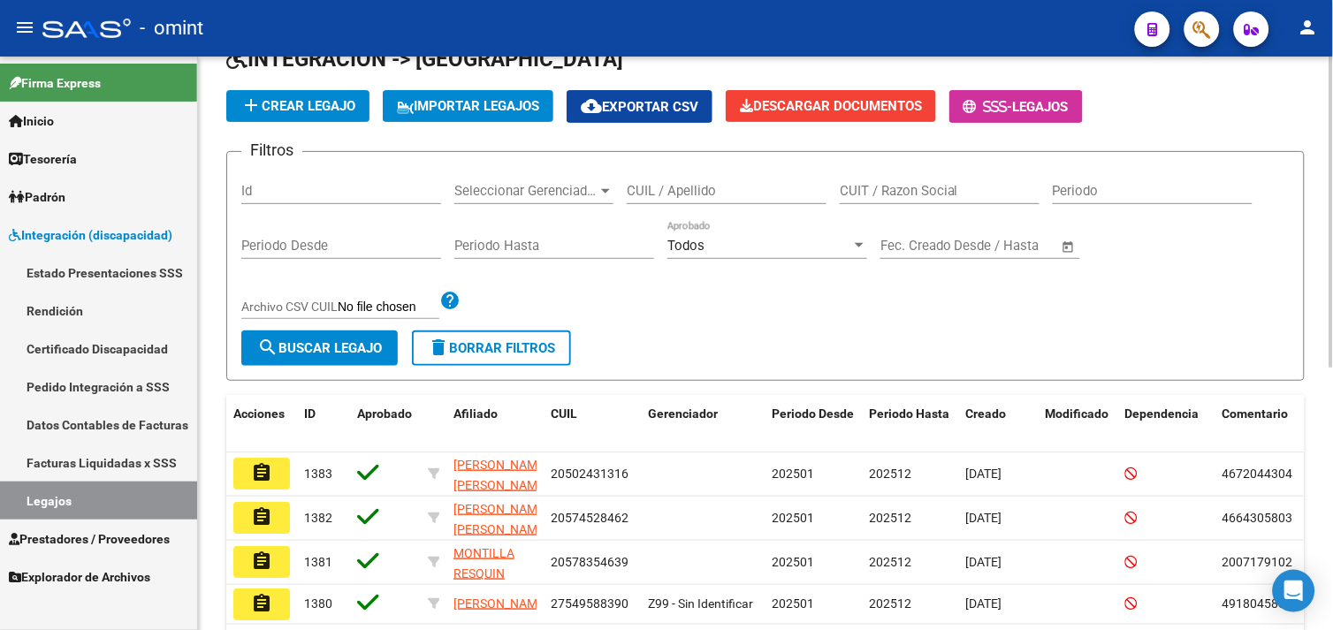
click at [484, 329] on div "Filtros Id Seleccionar Gerenciador Seleccionar Gerenciador CUIL / Apellido CUIT…" at bounding box center [765, 248] width 1049 height 164
click at [478, 343] on span "delete Borrar Filtros" at bounding box center [491, 348] width 127 height 16
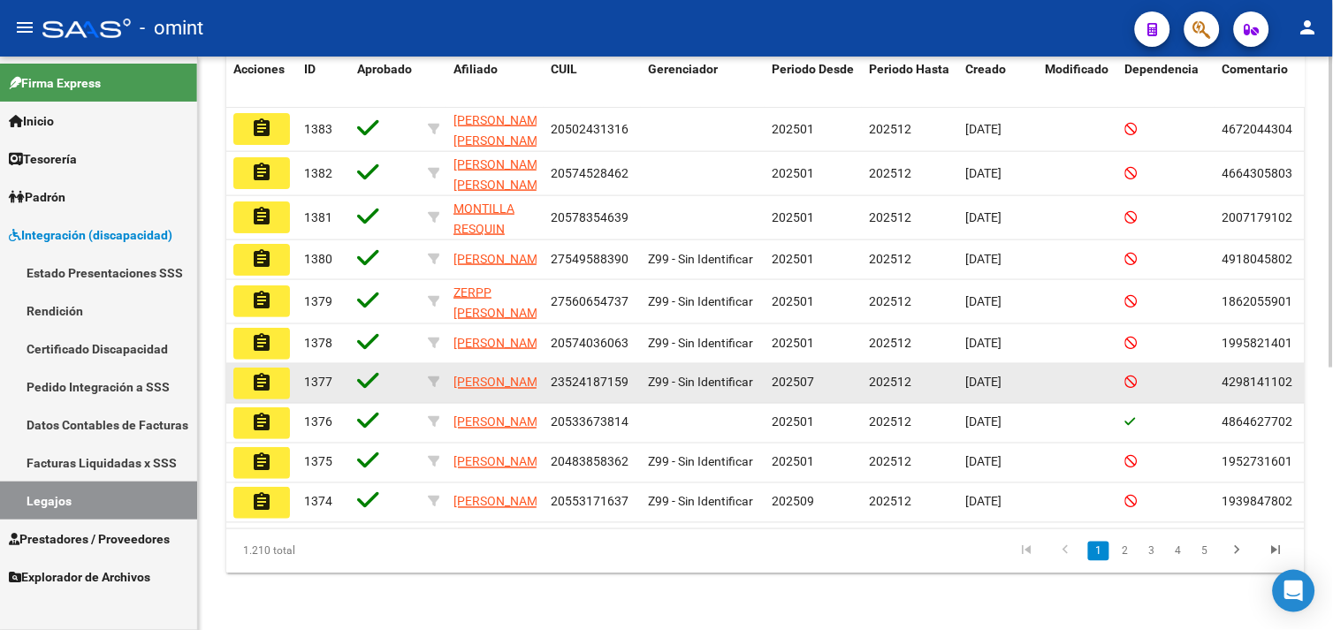
scroll to position [484, 0]
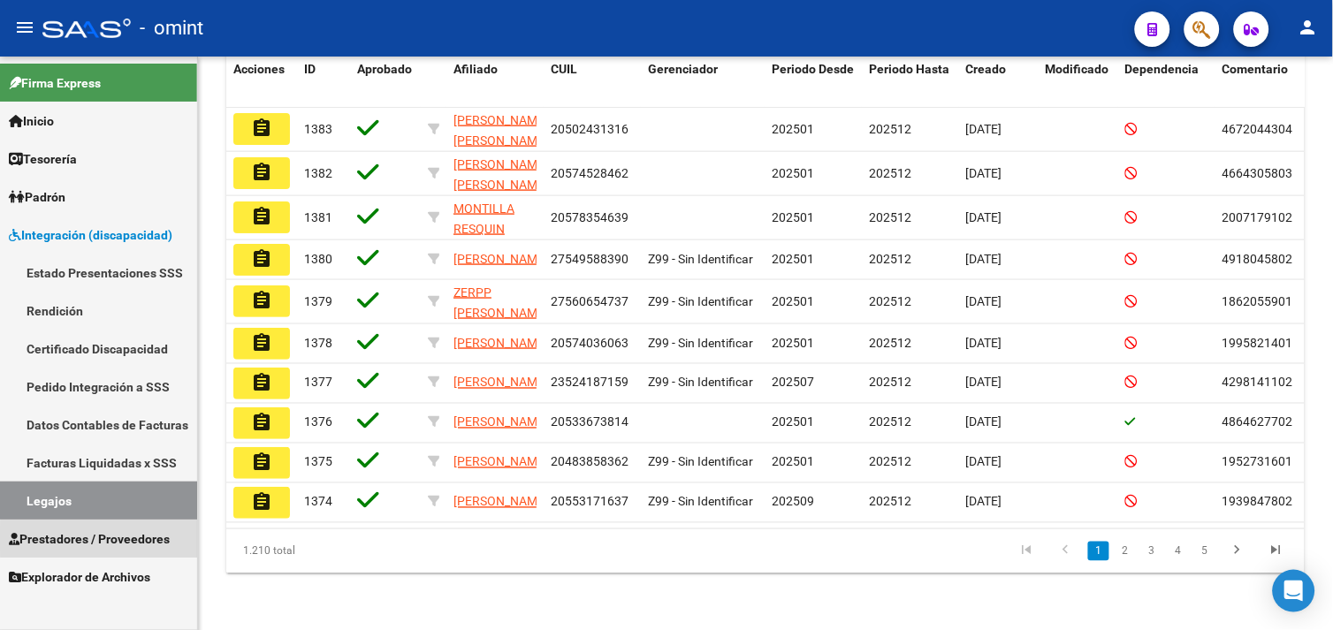
click at [115, 539] on span "Prestadores / Proveedores" at bounding box center [89, 539] width 161 height 19
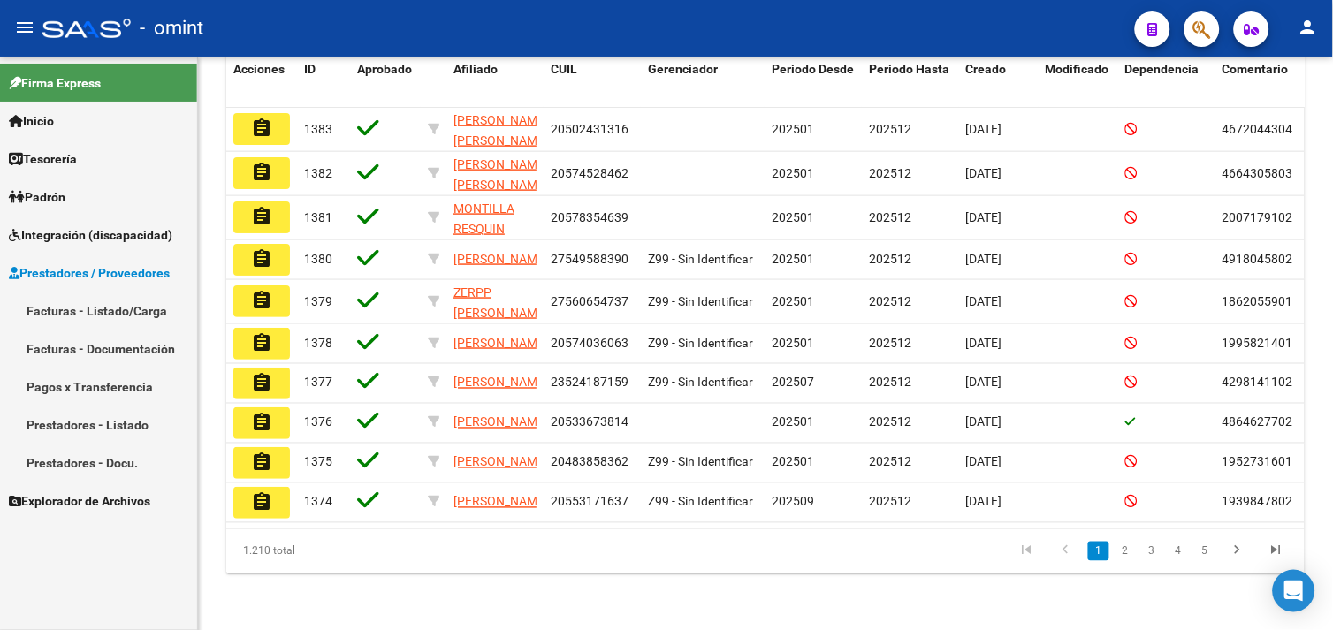
click at [85, 309] on link "Facturas - Listado/Carga" at bounding box center [98, 311] width 197 height 38
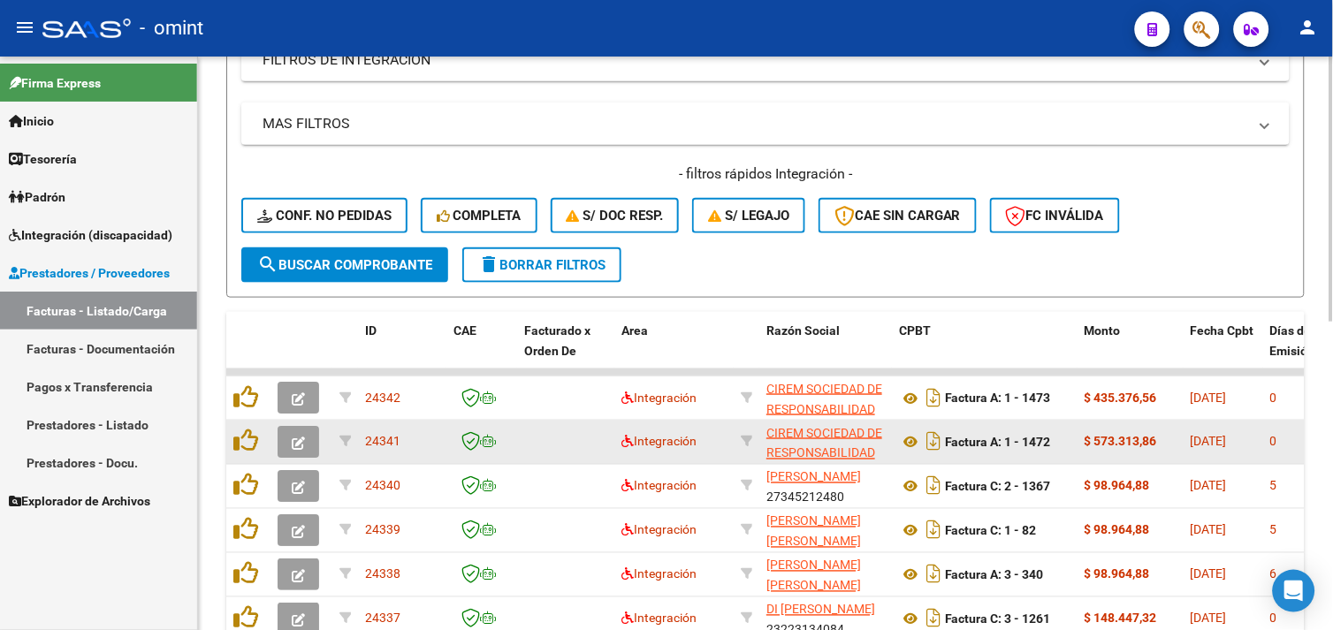
scroll to position [177, 0]
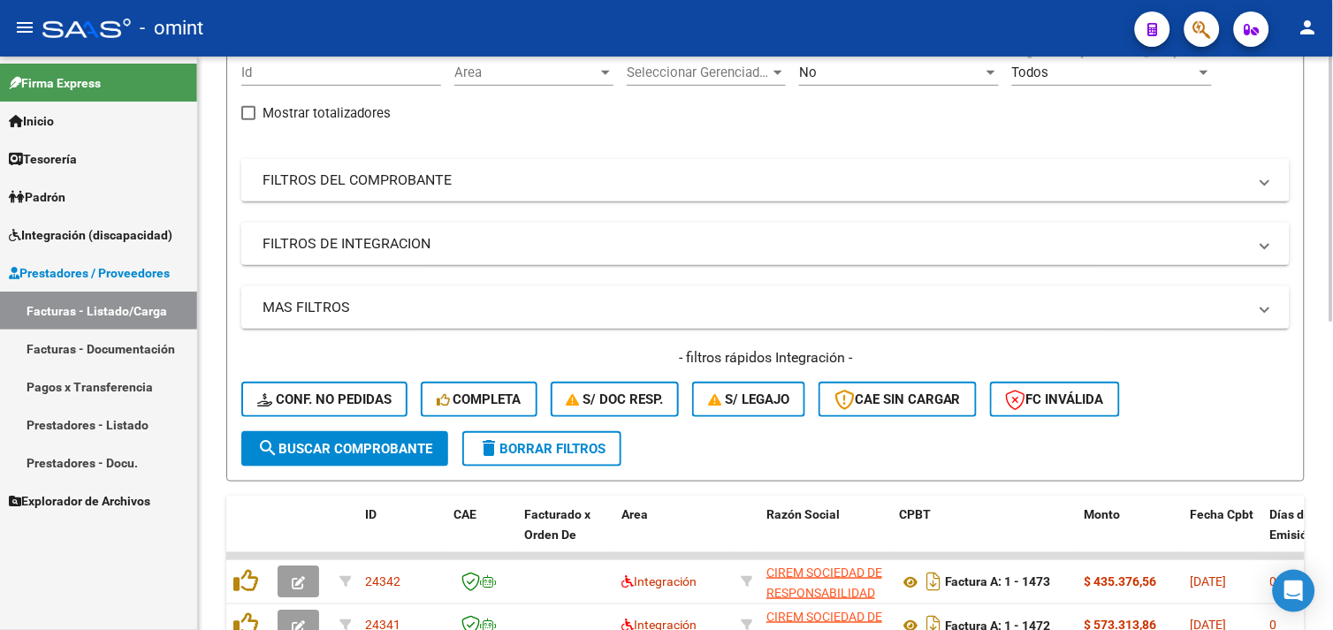
click at [505, 441] on span "delete Borrar Filtros" at bounding box center [541, 449] width 127 height 16
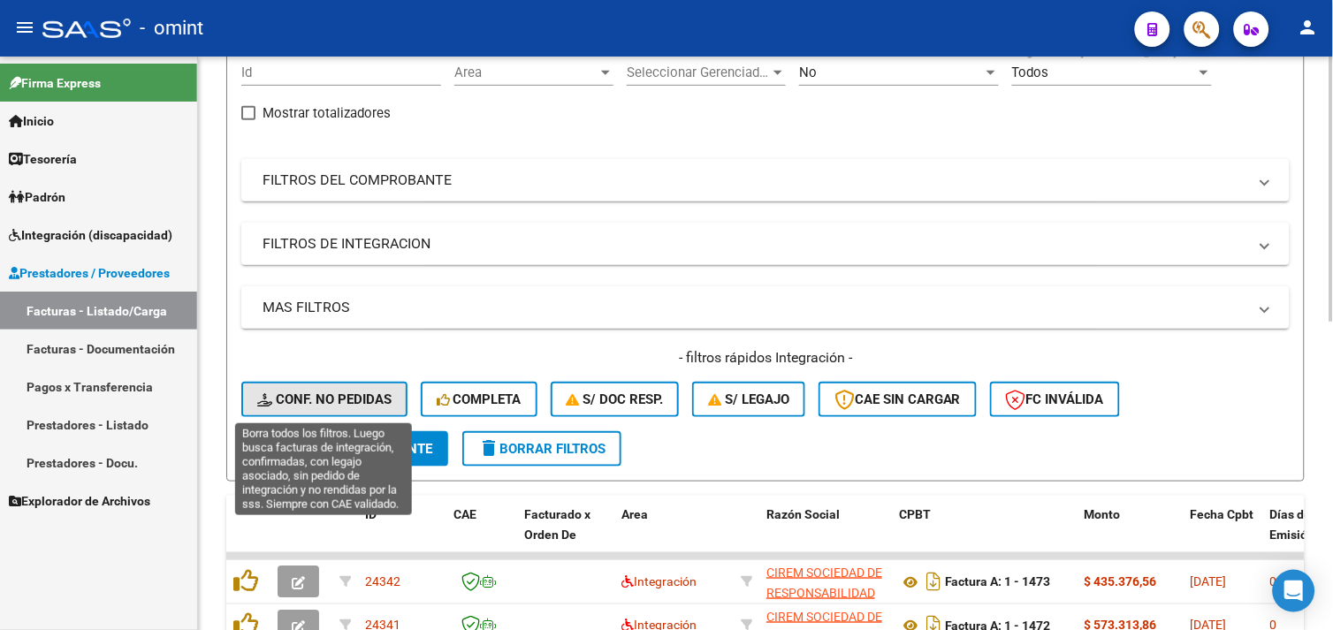
click at [348, 400] on span "Conf. no pedidas" at bounding box center [324, 400] width 134 height 16
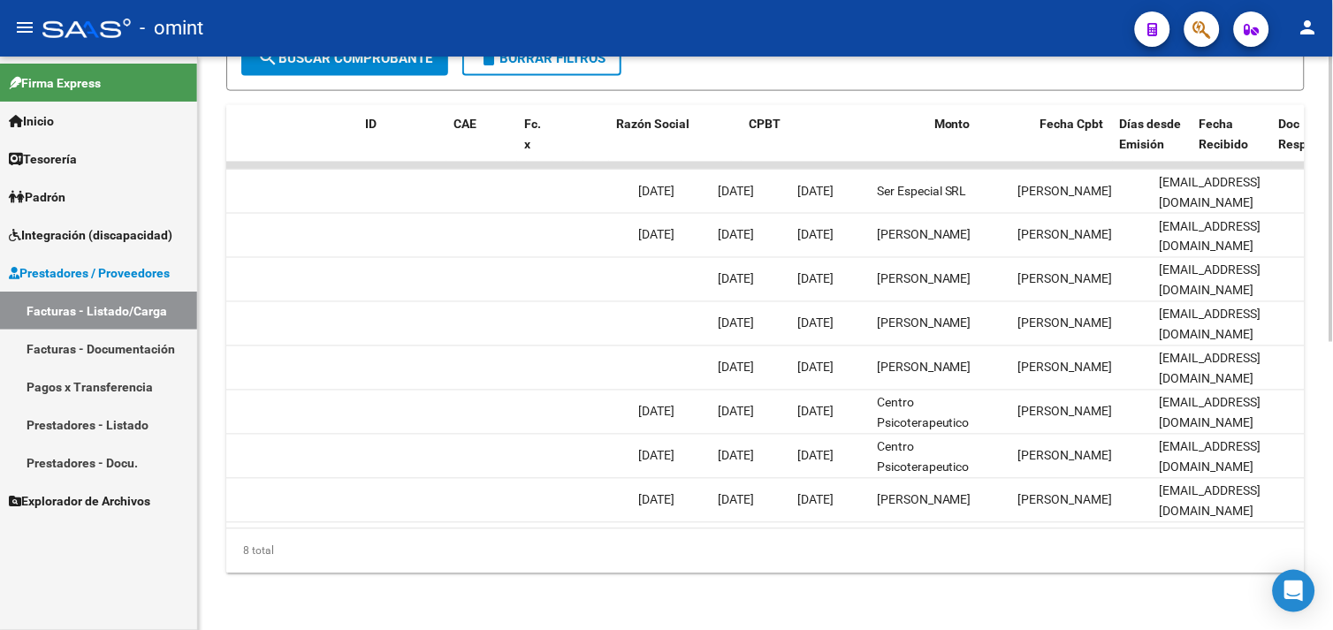
scroll to position [0, 0]
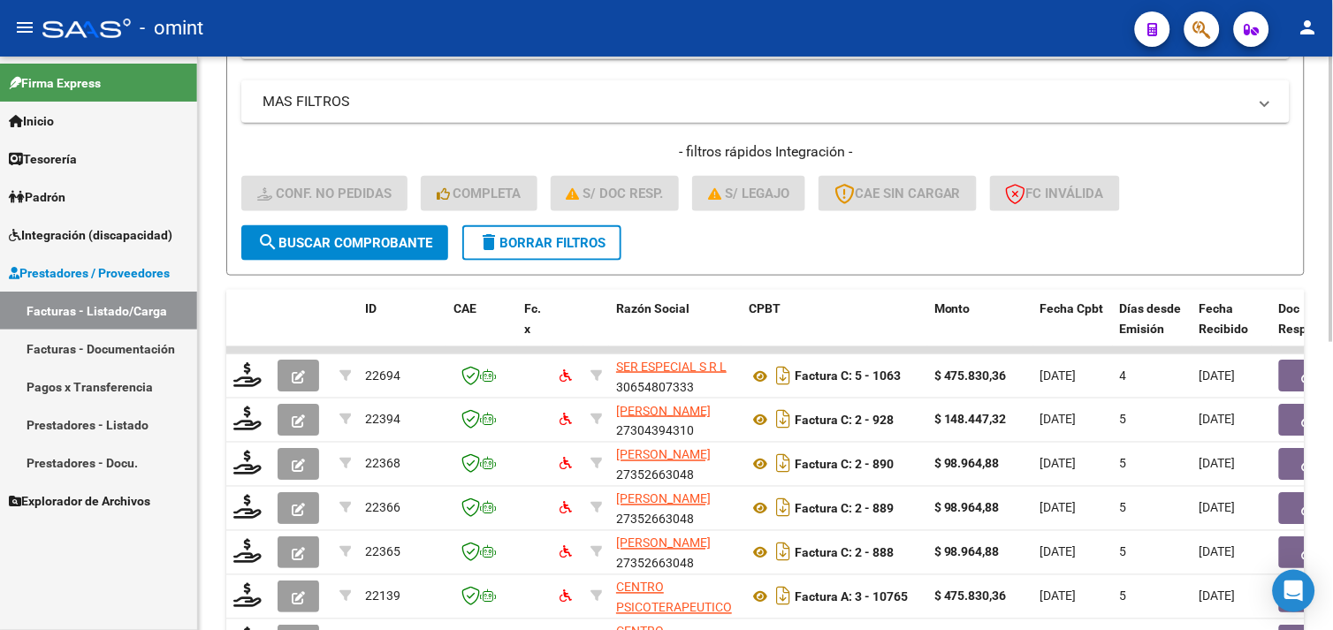
click at [513, 245] on span "delete Borrar Filtros" at bounding box center [541, 243] width 127 height 16
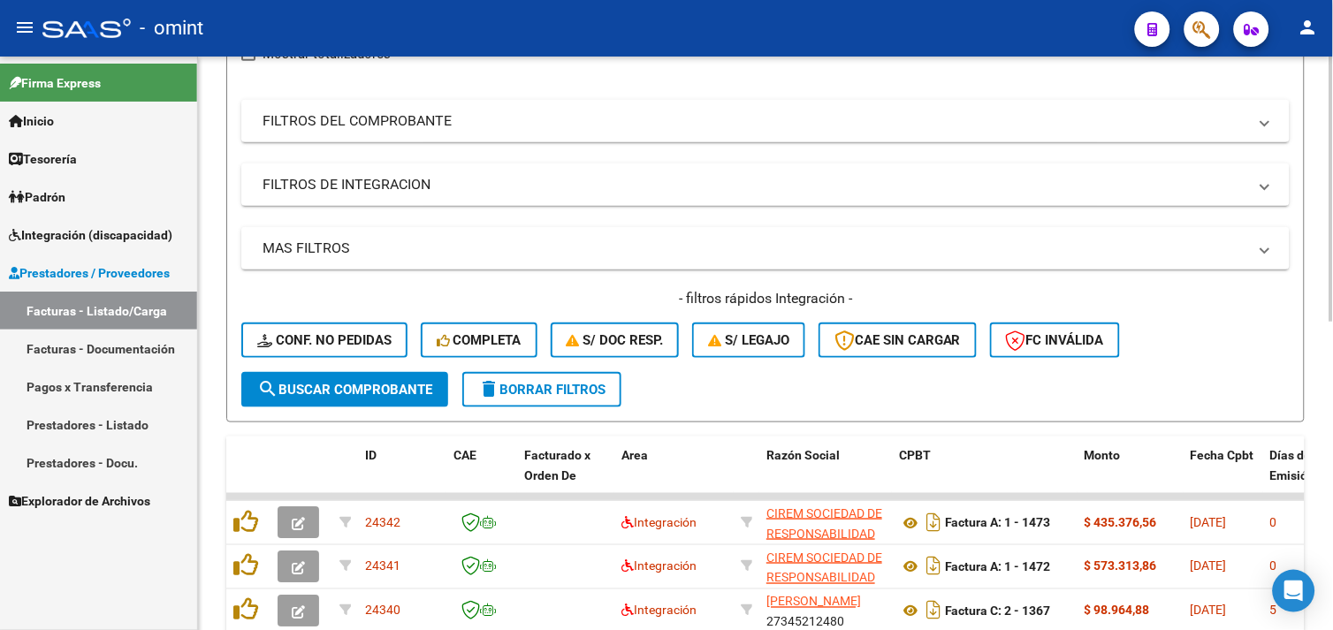
scroll to position [383, 0]
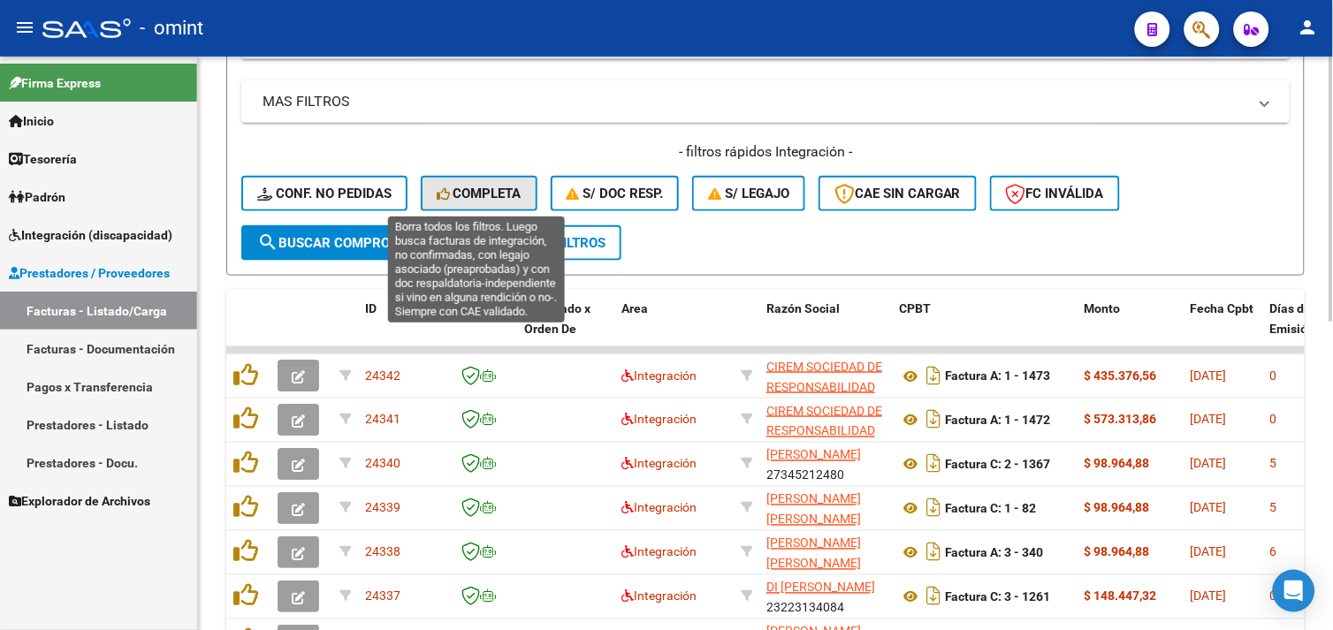
click at [462, 197] on span "Completa" at bounding box center [479, 194] width 85 height 16
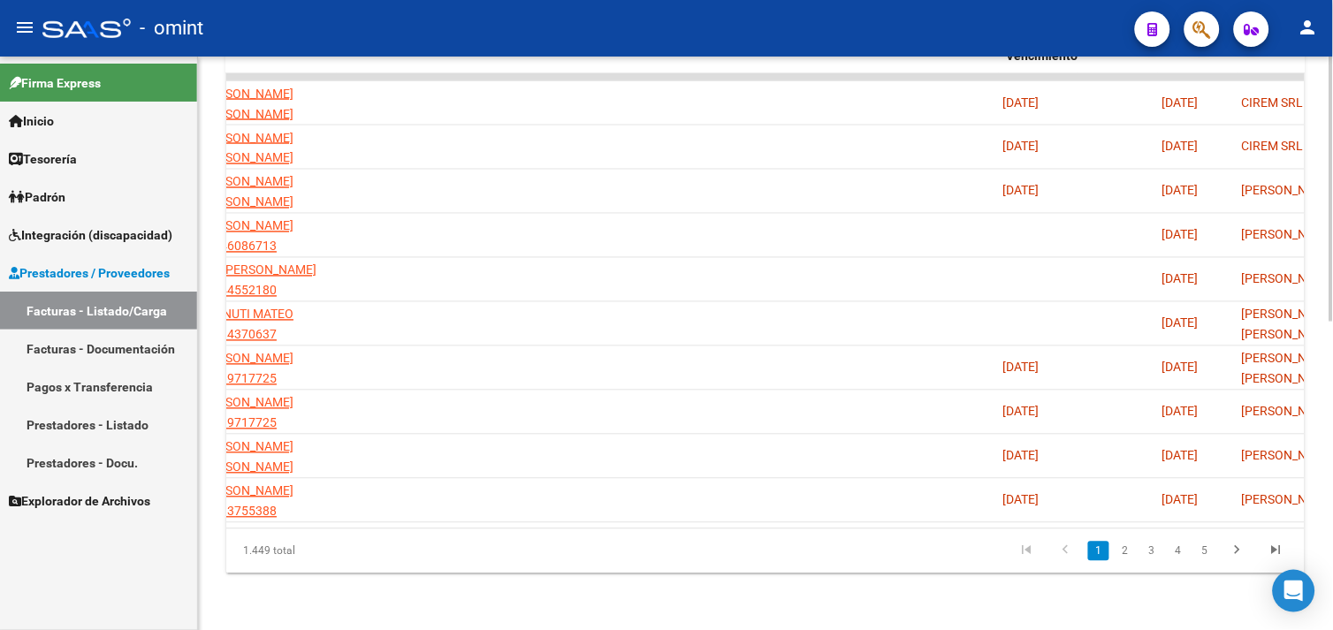
scroll to position [0, 0]
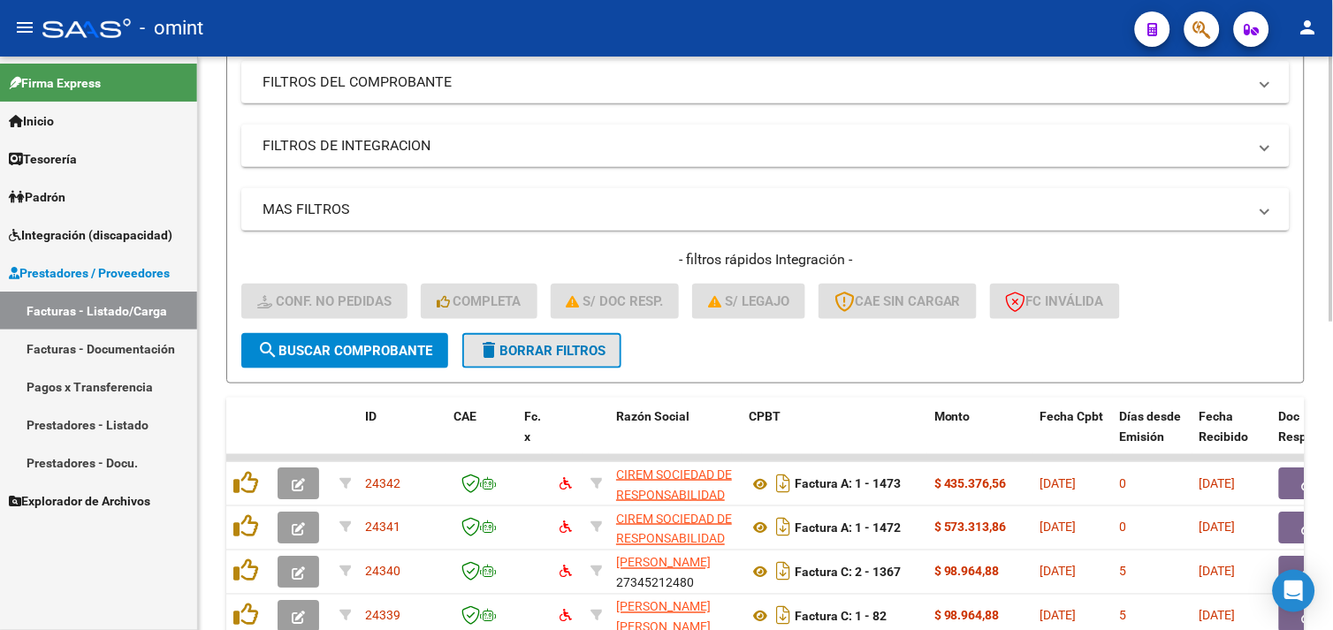
click at [530, 352] on span "delete Borrar Filtros" at bounding box center [541, 351] width 127 height 16
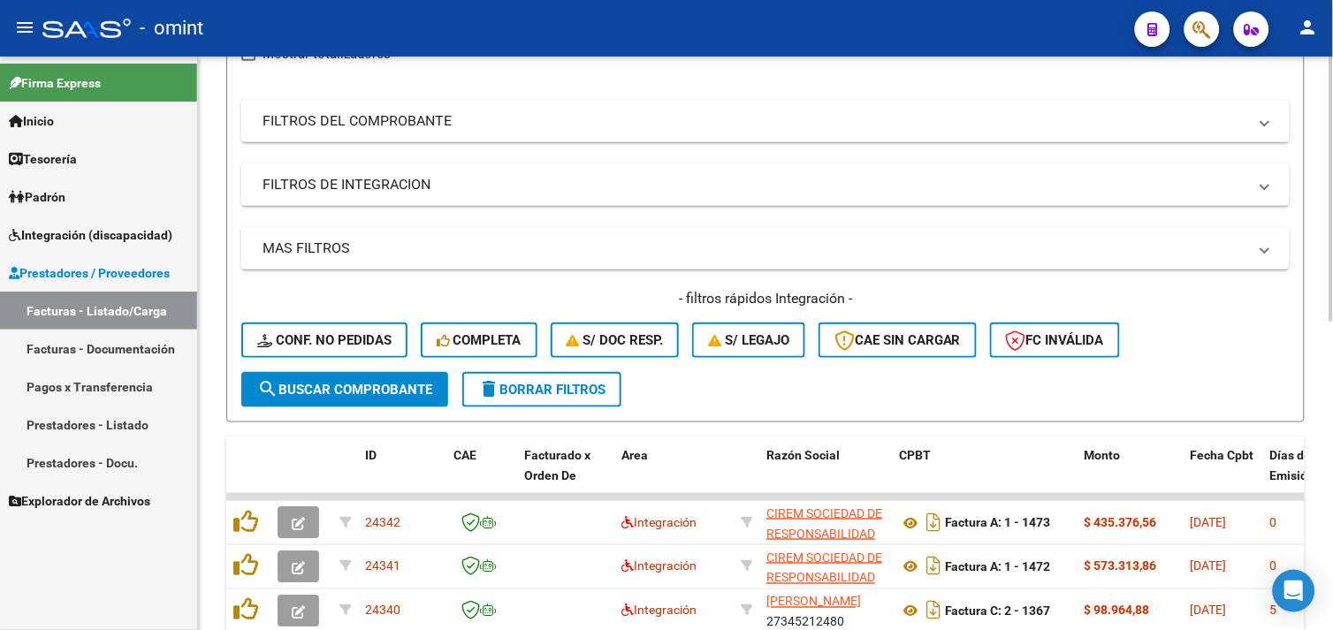
scroll to position [275, 0]
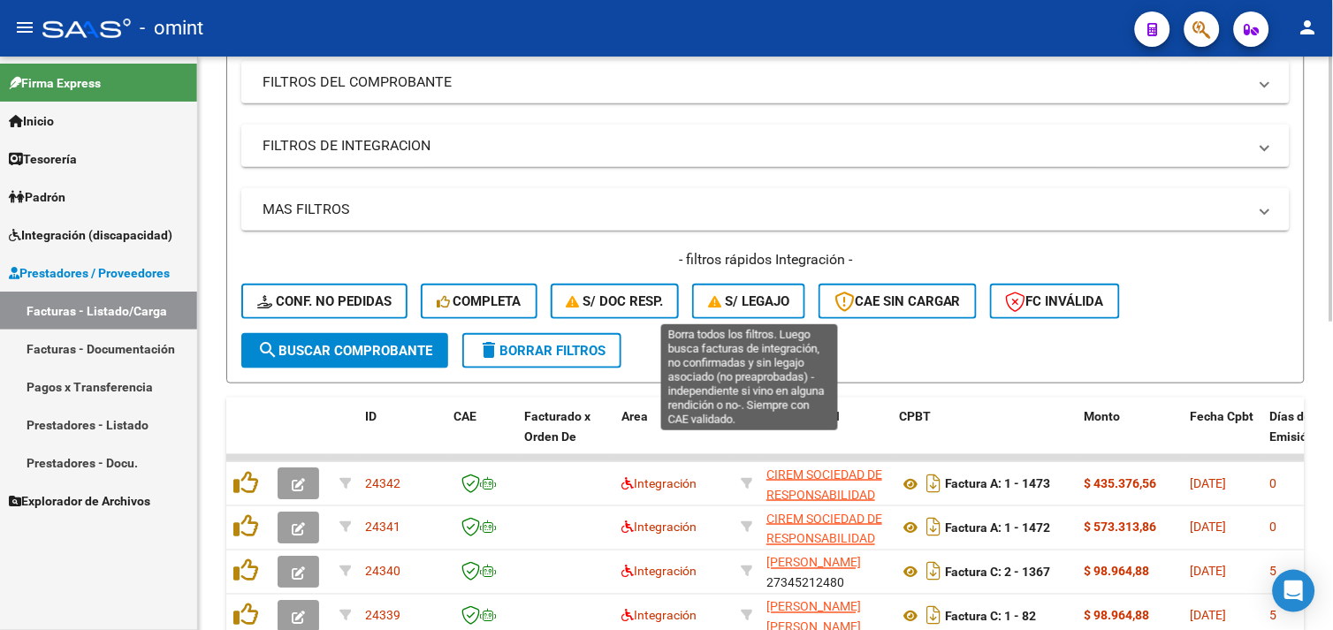
click at [747, 301] on span "S/ legajo" at bounding box center [748, 302] width 81 height 16
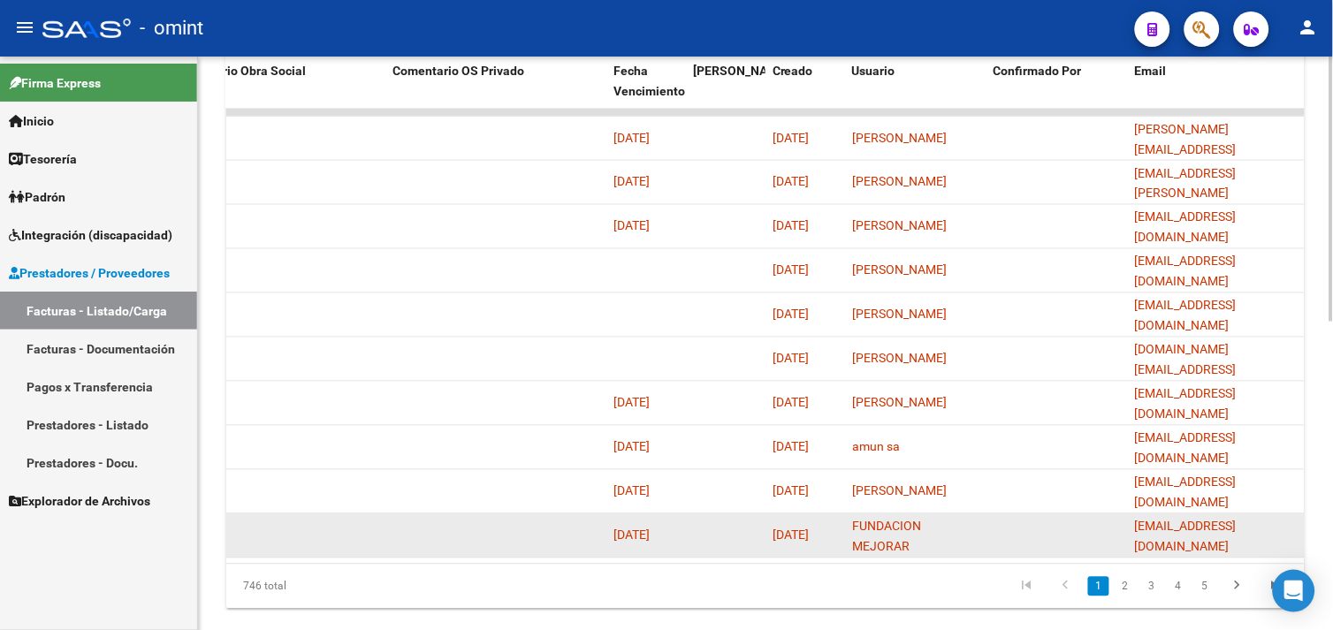
scroll to position [667, 0]
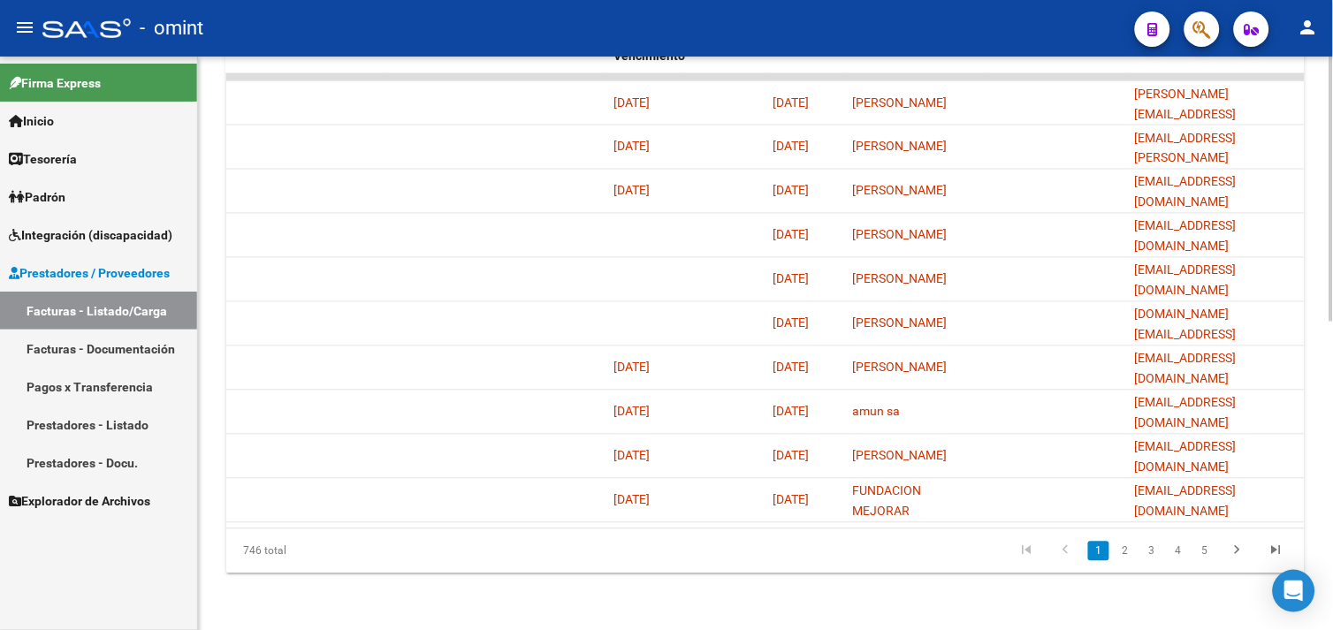
click at [1268, 552] on icon "go to last page" at bounding box center [1276, 553] width 23 height 21
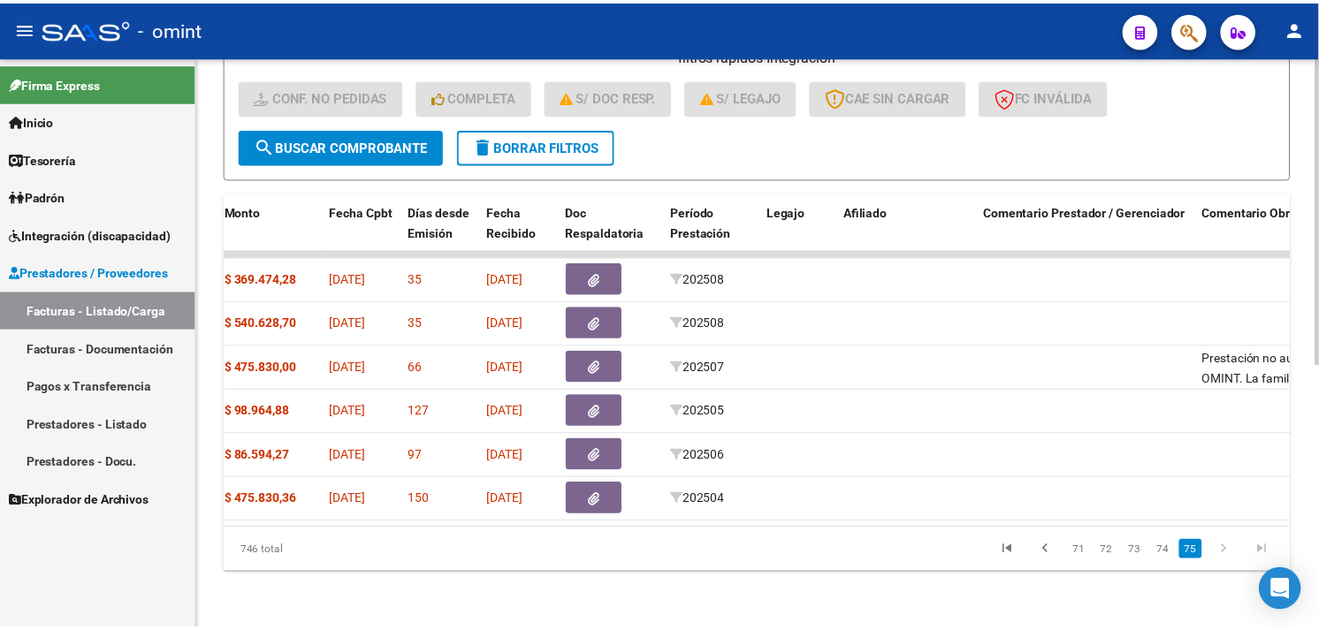
scroll to position [0, 0]
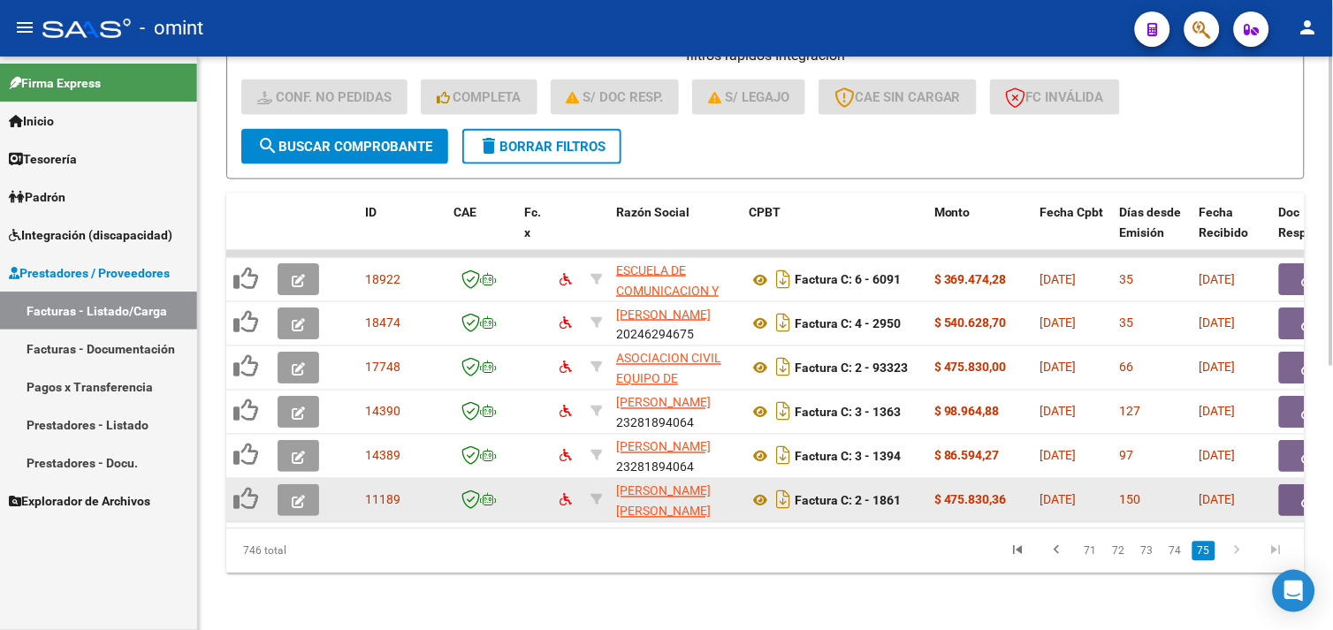
click at [292, 495] on icon "button" at bounding box center [298, 501] width 13 height 13
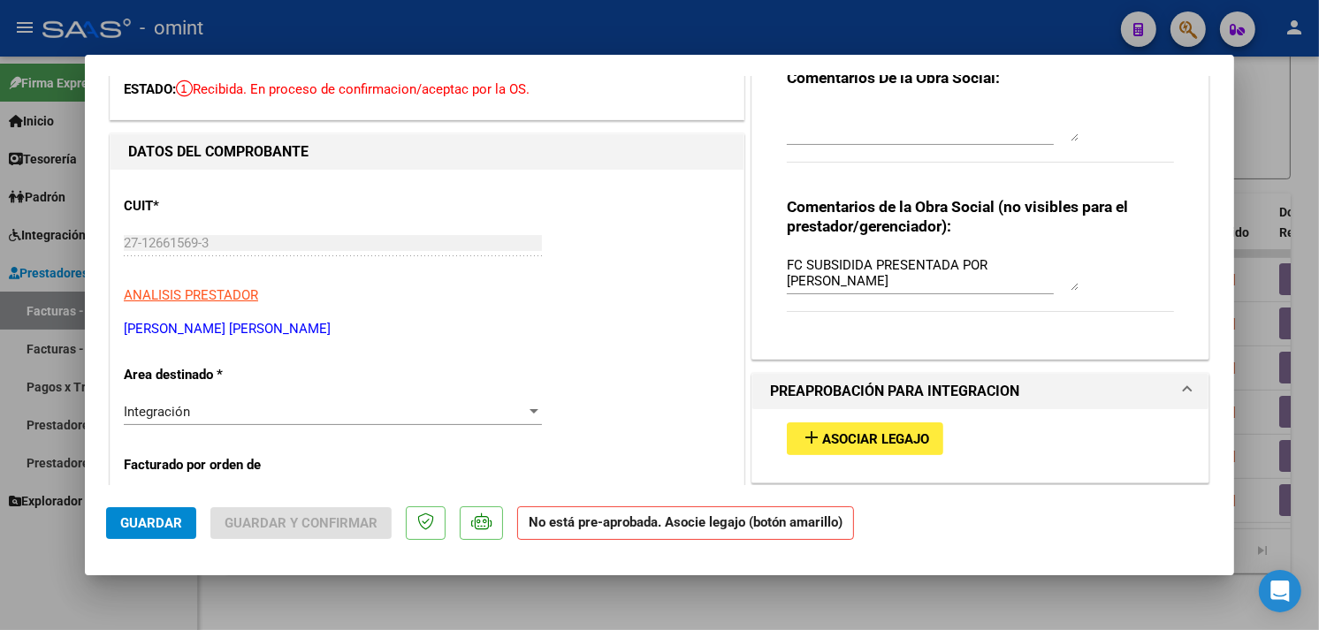
scroll to position [393, 0]
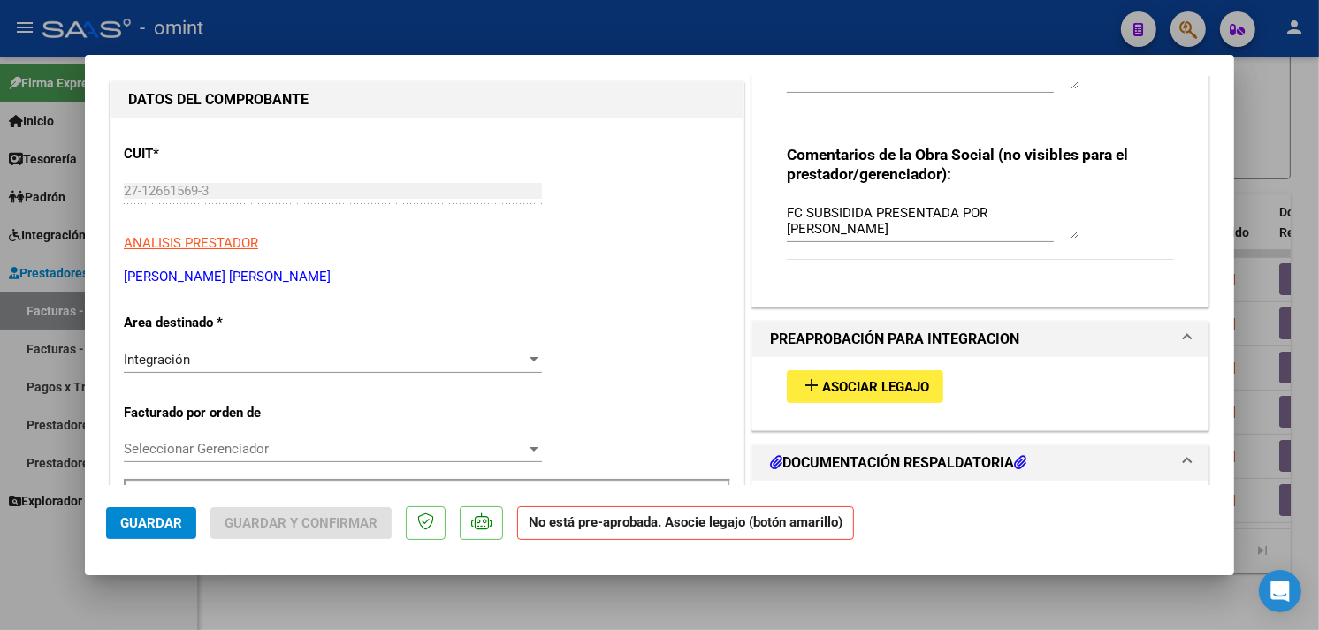
type input "$ 0,00"
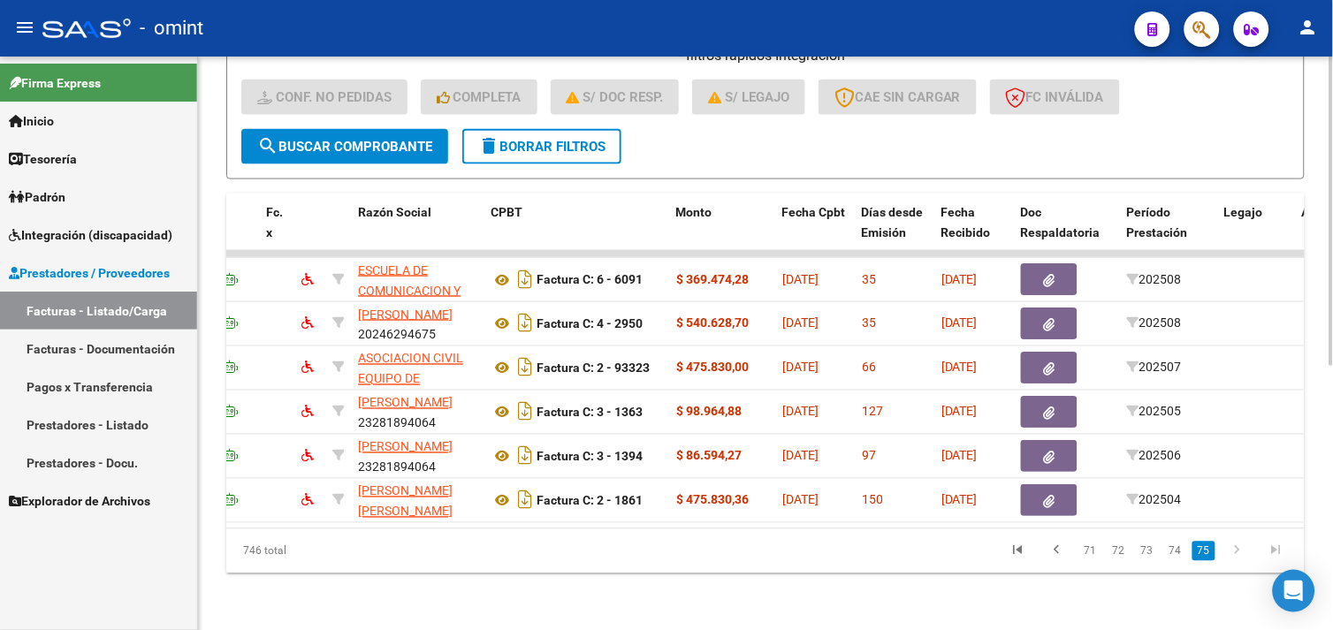
scroll to position [0, 395]
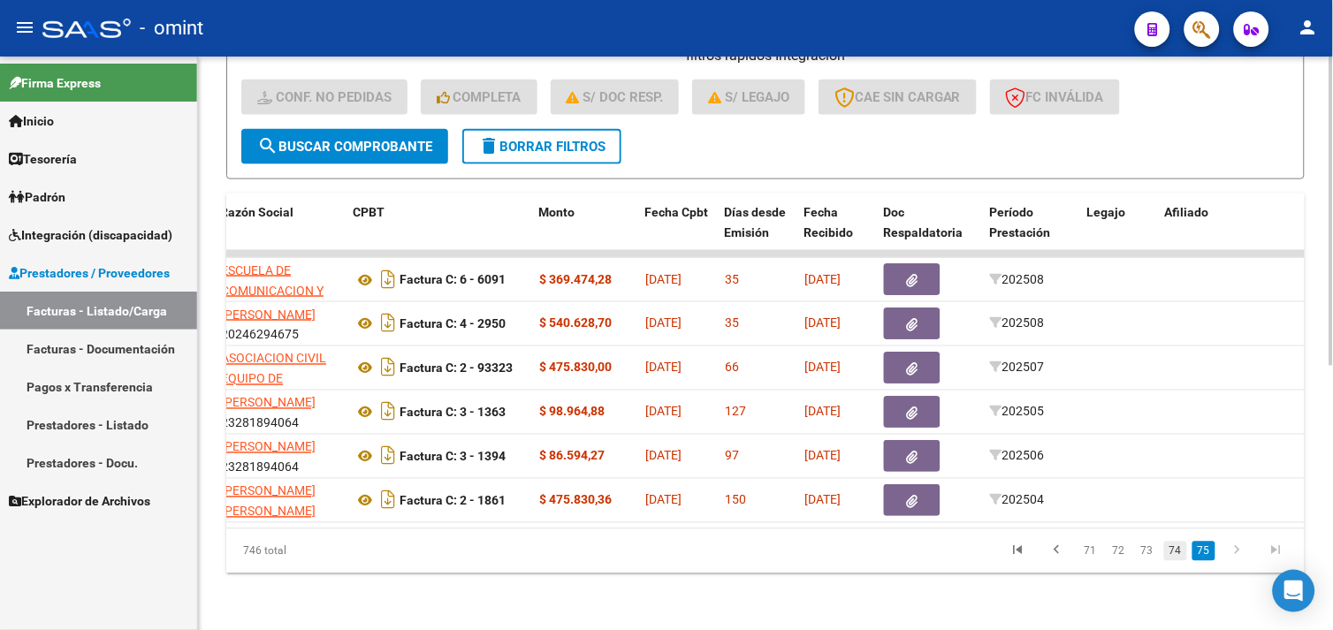
click at [1173, 550] on link "74" at bounding box center [1175, 551] width 23 height 19
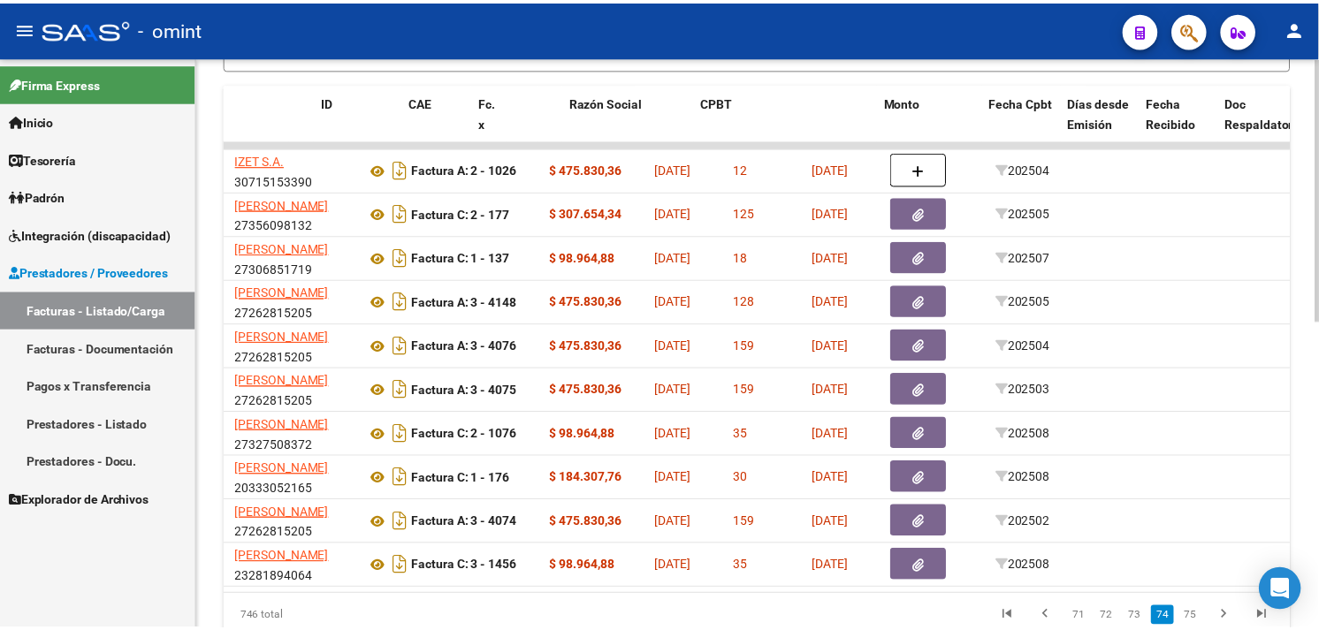
scroll to position [0, 0]
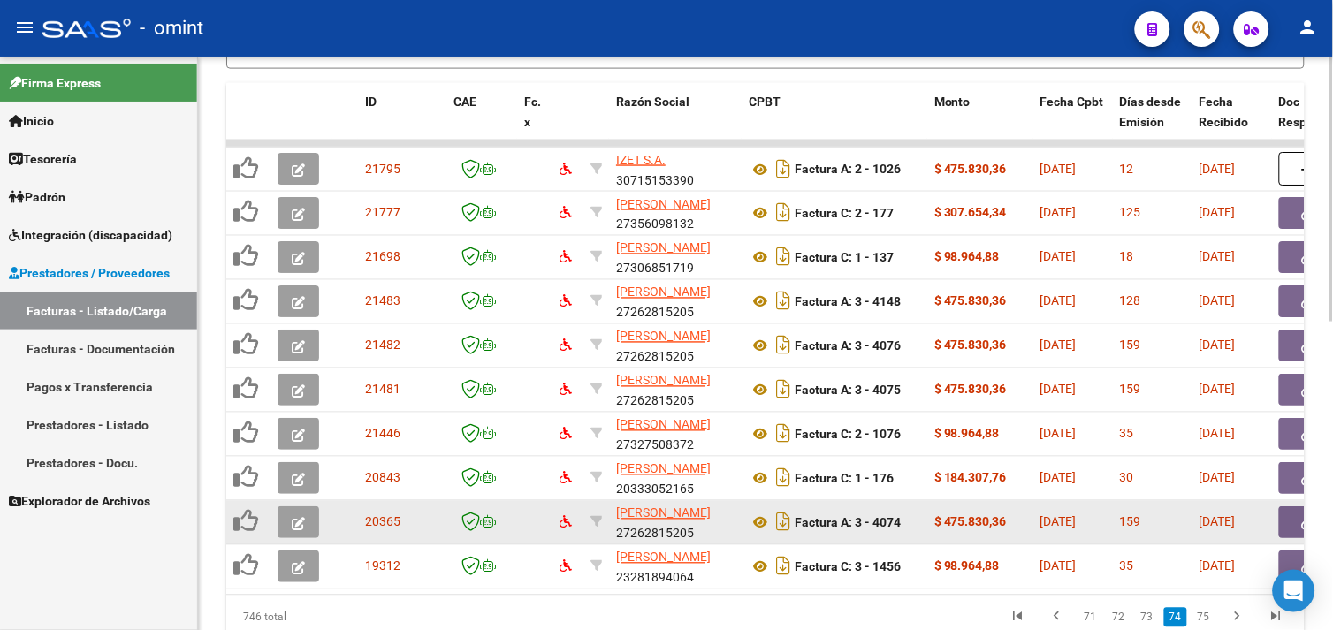
click at [294, 509] on button "button" at bounding box center [299, 523] width 42 height 32
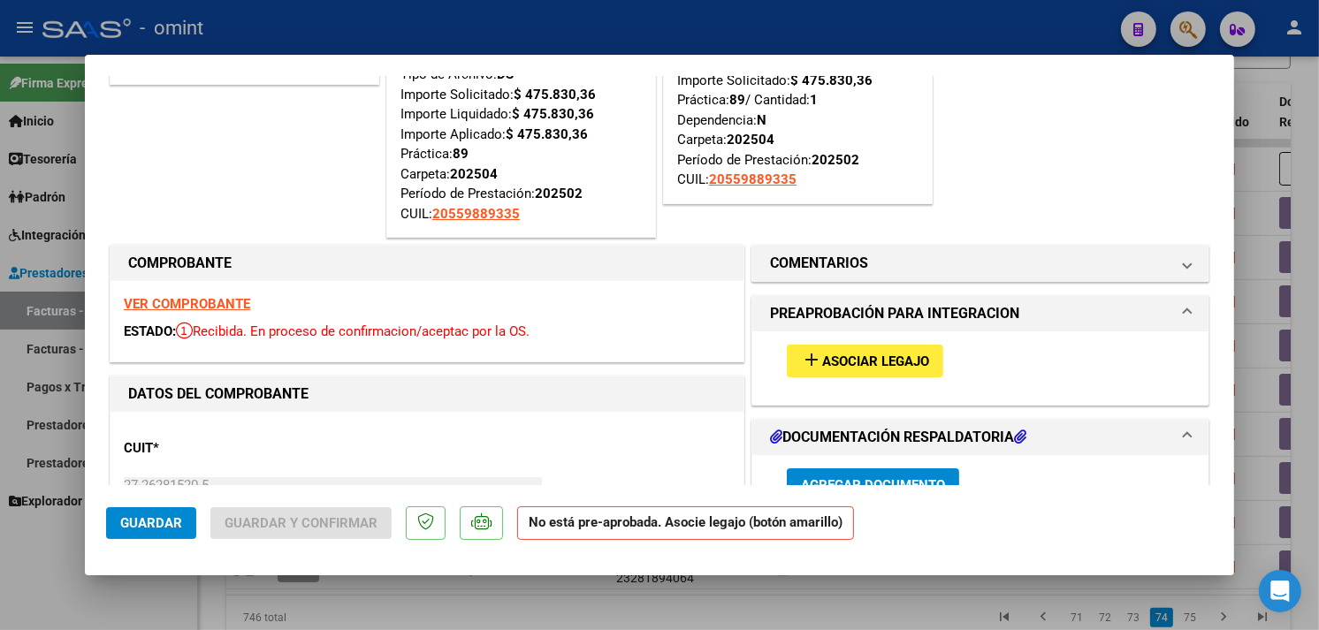
click at [203, 304] on strong "VER COMPROBANTE" at bounding box center [187, 304] width 126 height 16
type input "$ 0,00"
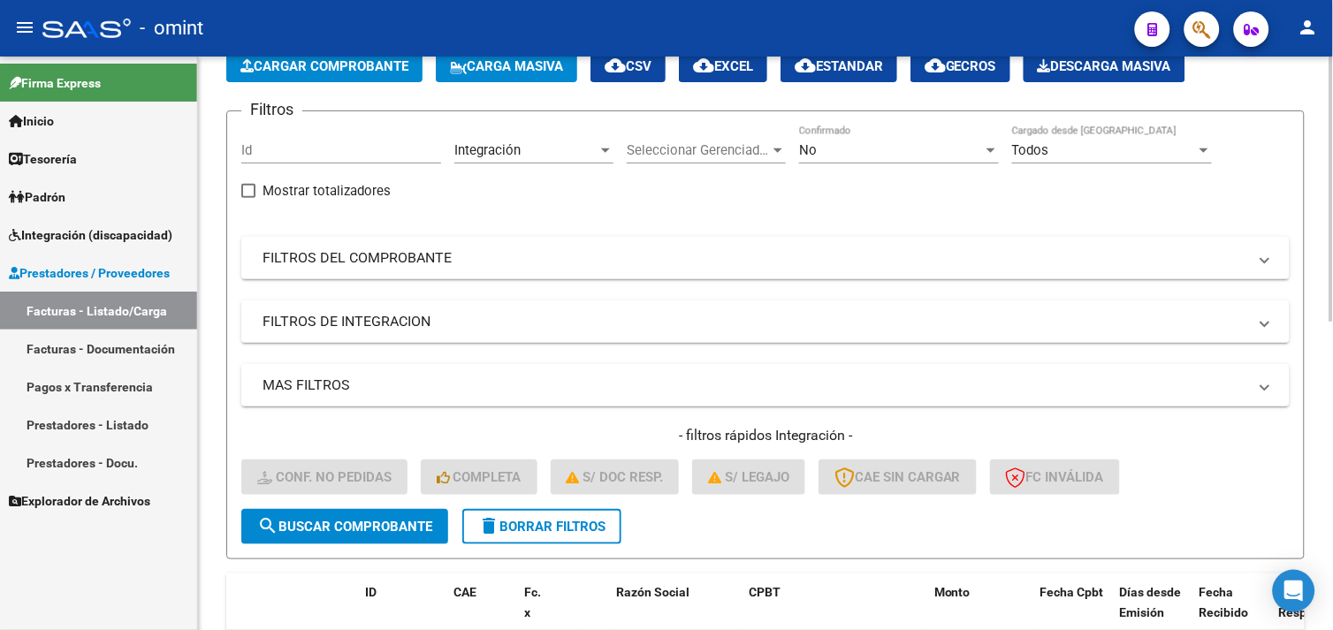
click at [541, 519] on span "delete Borrar Filtros" at bounding box center [541, 527] width 127 height 16
